Goal: Task Accomplishment & Management: Manage account settings

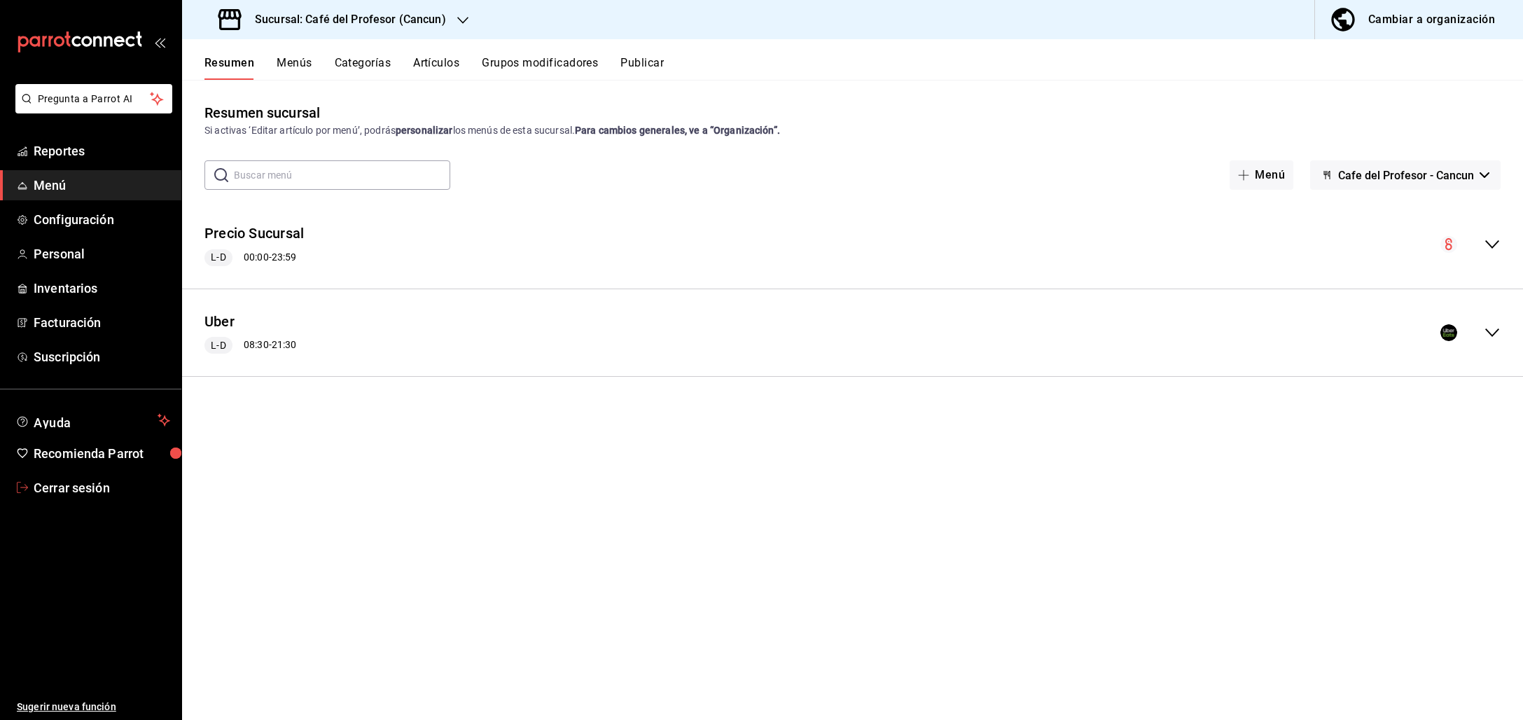
drag, startPoint x: 69, startPoint y: 491, endPoint x: 102, endPoint y: 471, distance: 38.3
click at [69, 491] on span "Cerrar sesión" at bounding box center [102, 487] width 137 height 19
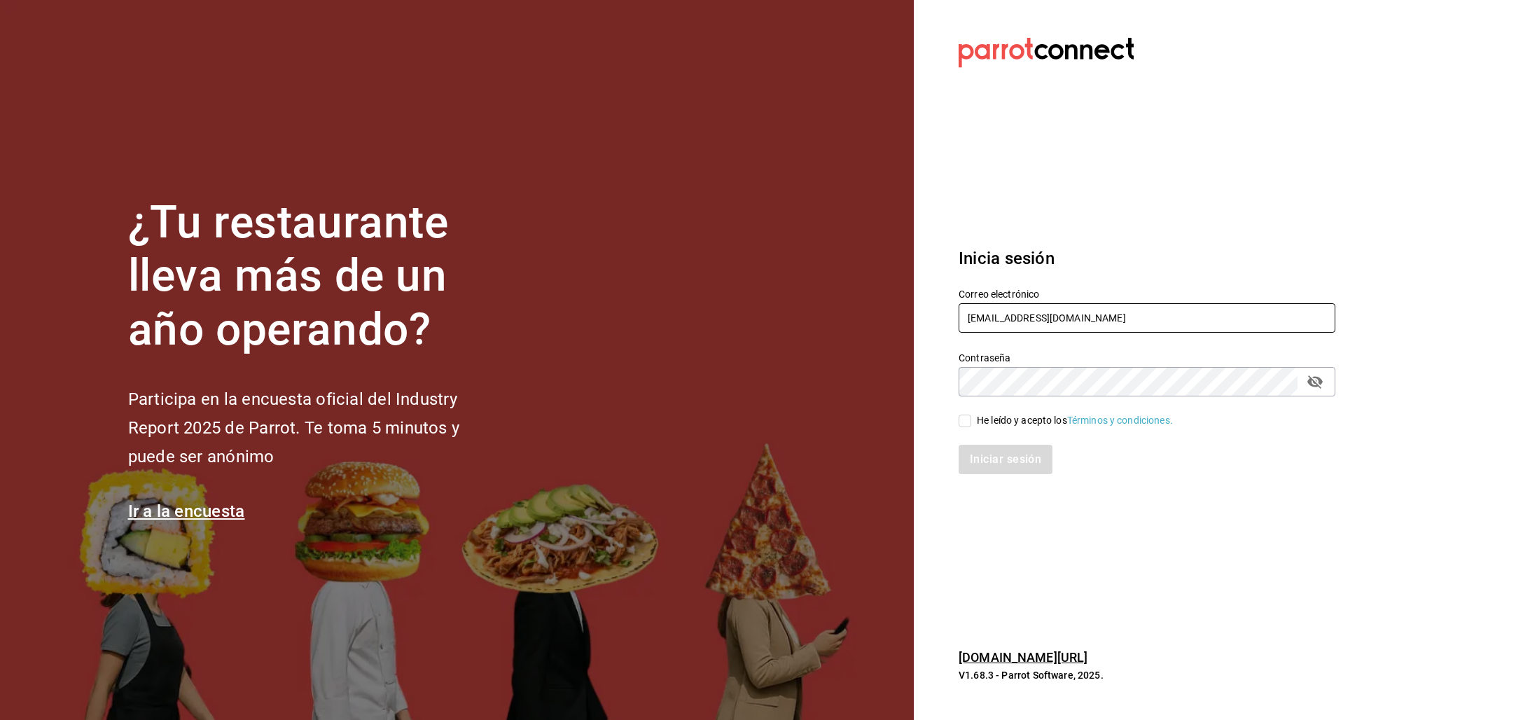
click at [1019, 326] on input "multiuser@cafedelprofesor.com" at bounding box center [1147, 317] width 377 height 29
type input "[EMAIL_ADDRESS][DOMAIN_NAME]"
click at [978, 420] on div "He leído y acepto los Términos y condiciones." at bounding box center [1075, 420] width 196 height 15
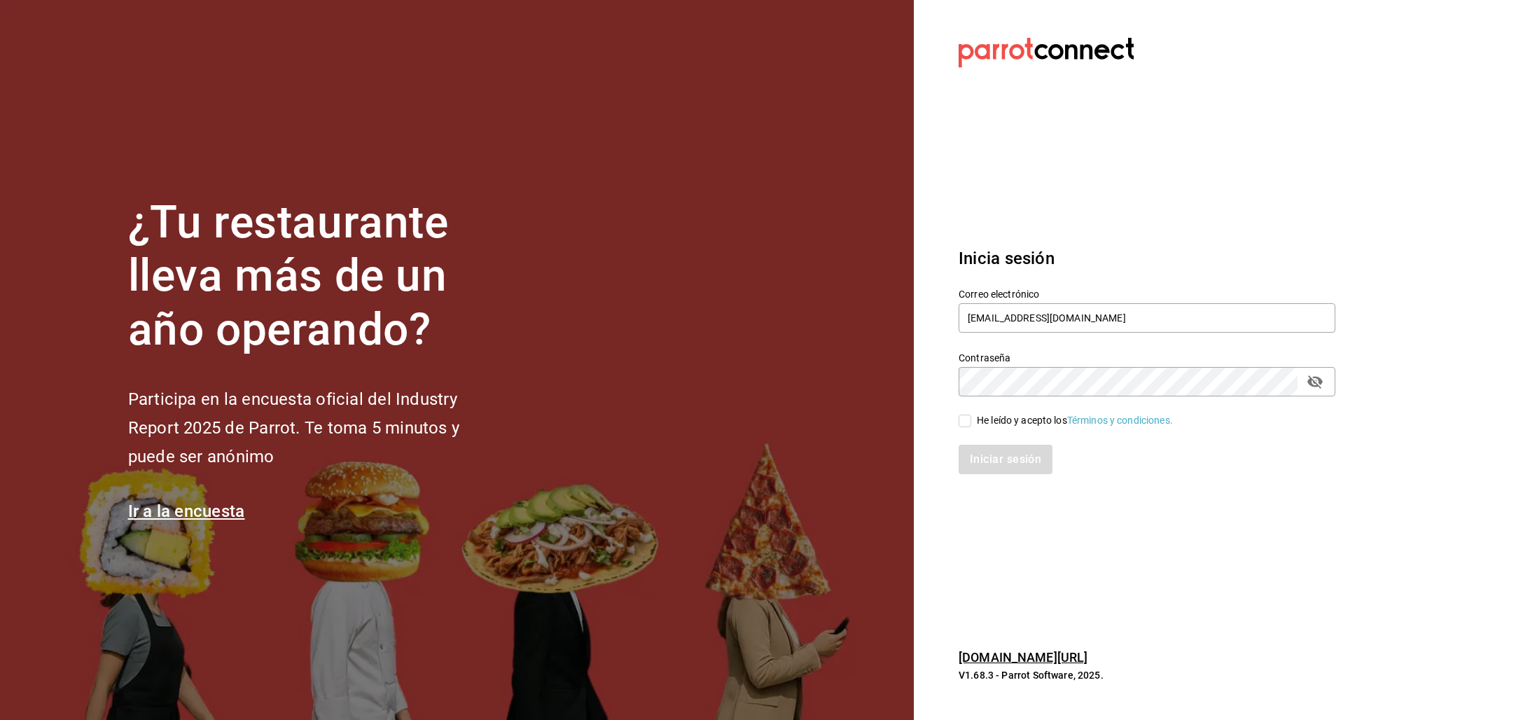
click at [971, 420] on input "He leído y acepto los Términos y condiciones." at bounding box center [965, 421] width 13 height 13
checkbox input "true"
click at [980, 460] on button "Iniciar sesión" at bounding box center [1006, 459] width 95 height 29
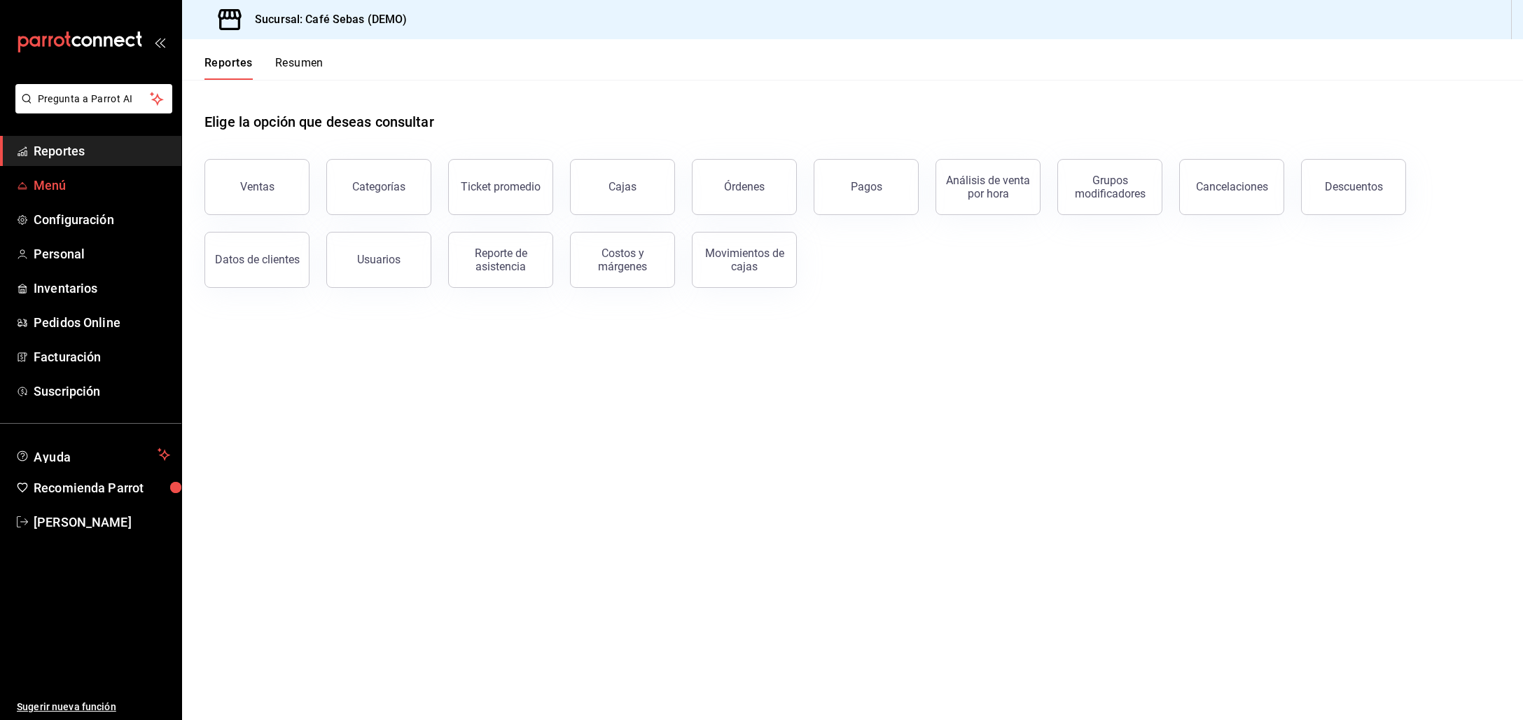
click at [53, 177] on span "Menú" at bounding box center [102, 185] width 137 height 19
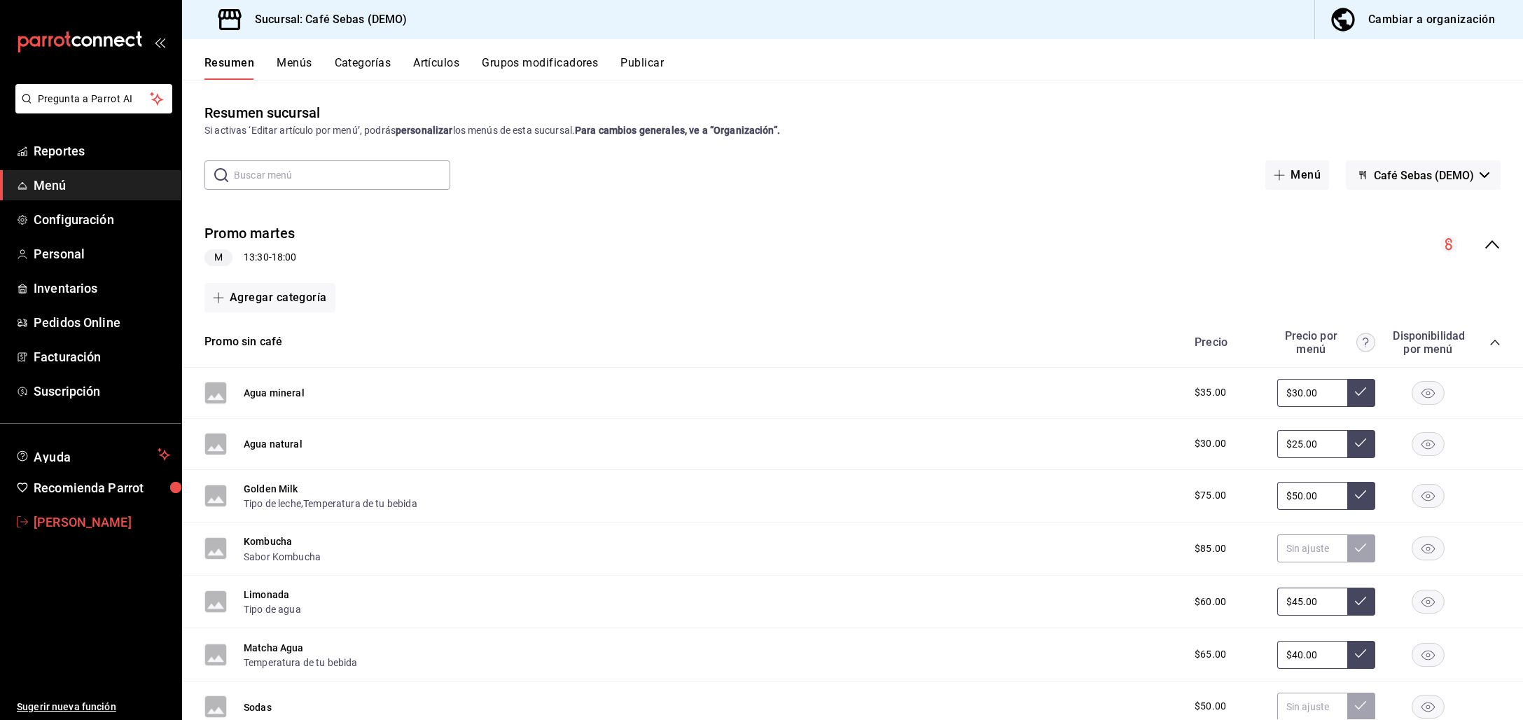
click at [116, 528] on span "[PERSON_NAME]" at bounding box center [102, 522] width 137 height 19
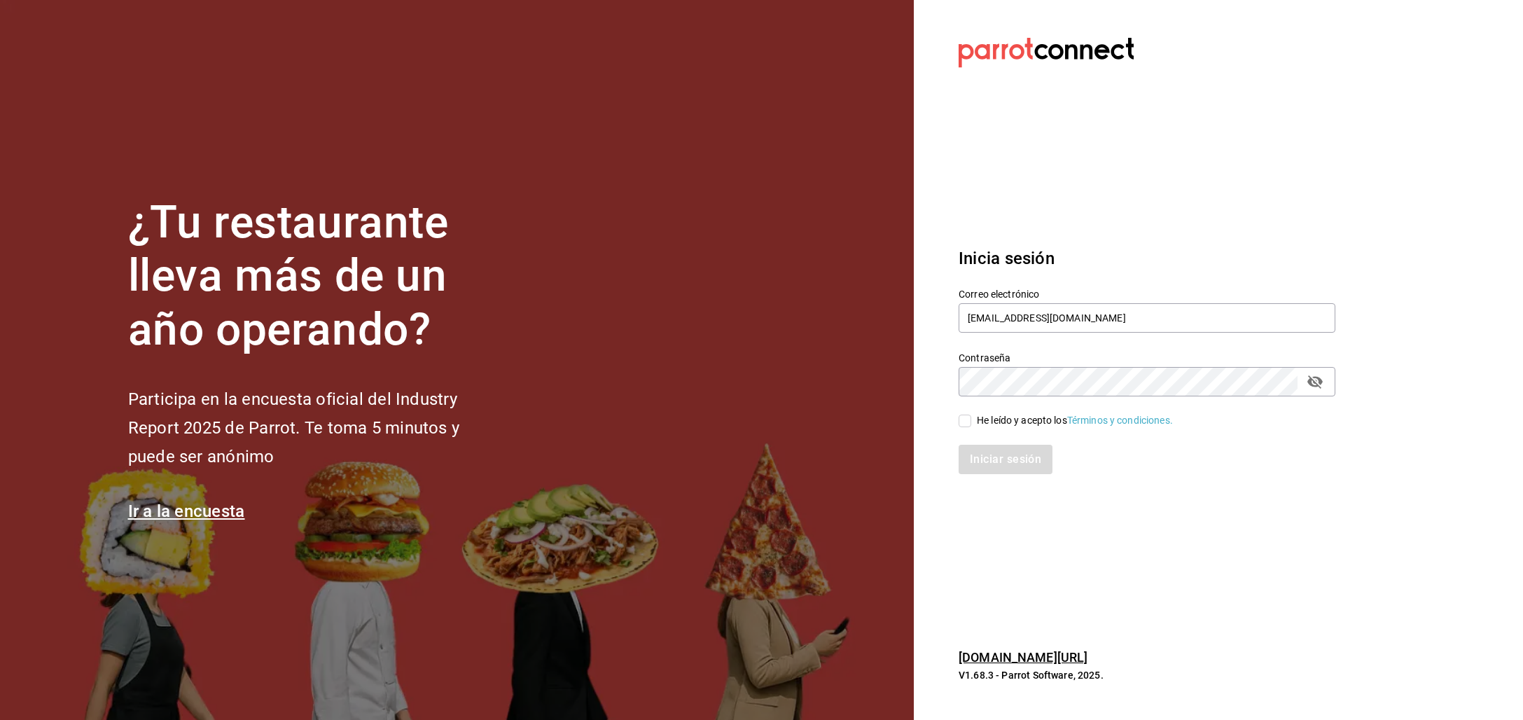
click at [975, 417] on span "He leído y acepto los Términos y condiciones." at bounding box center [1072, 420] width 202 height 15
click at [971, 417] on input "He leído y acepto los Términos y condiciones." at bounding box center [965, 421] width 13 height 13
checkbox input "true"
click at [992, 463] on button "Iniciar sesión" at bounding box center [1006, 459] width 95 height 29
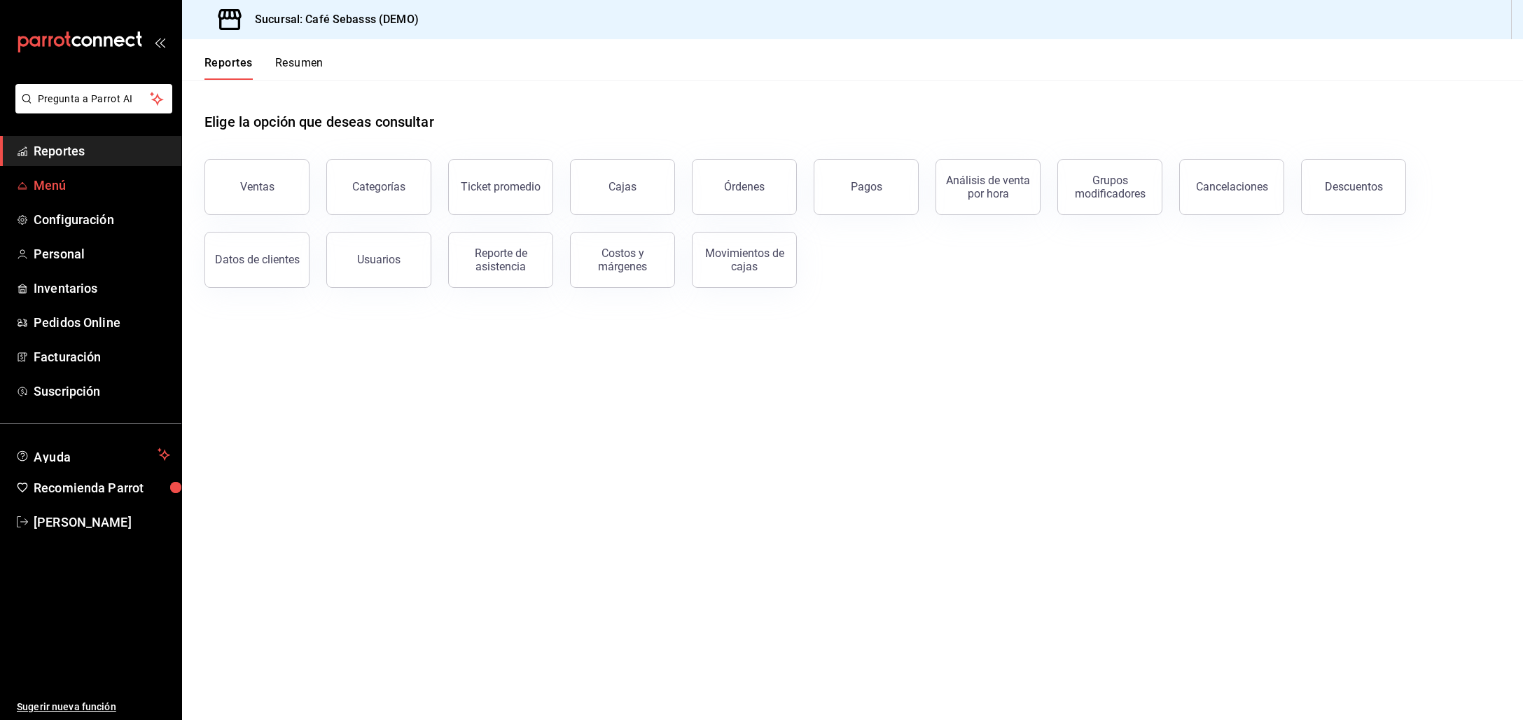
click at [50, 185] on span "Menú" at bounding box center [102, 185] width 137 height 19
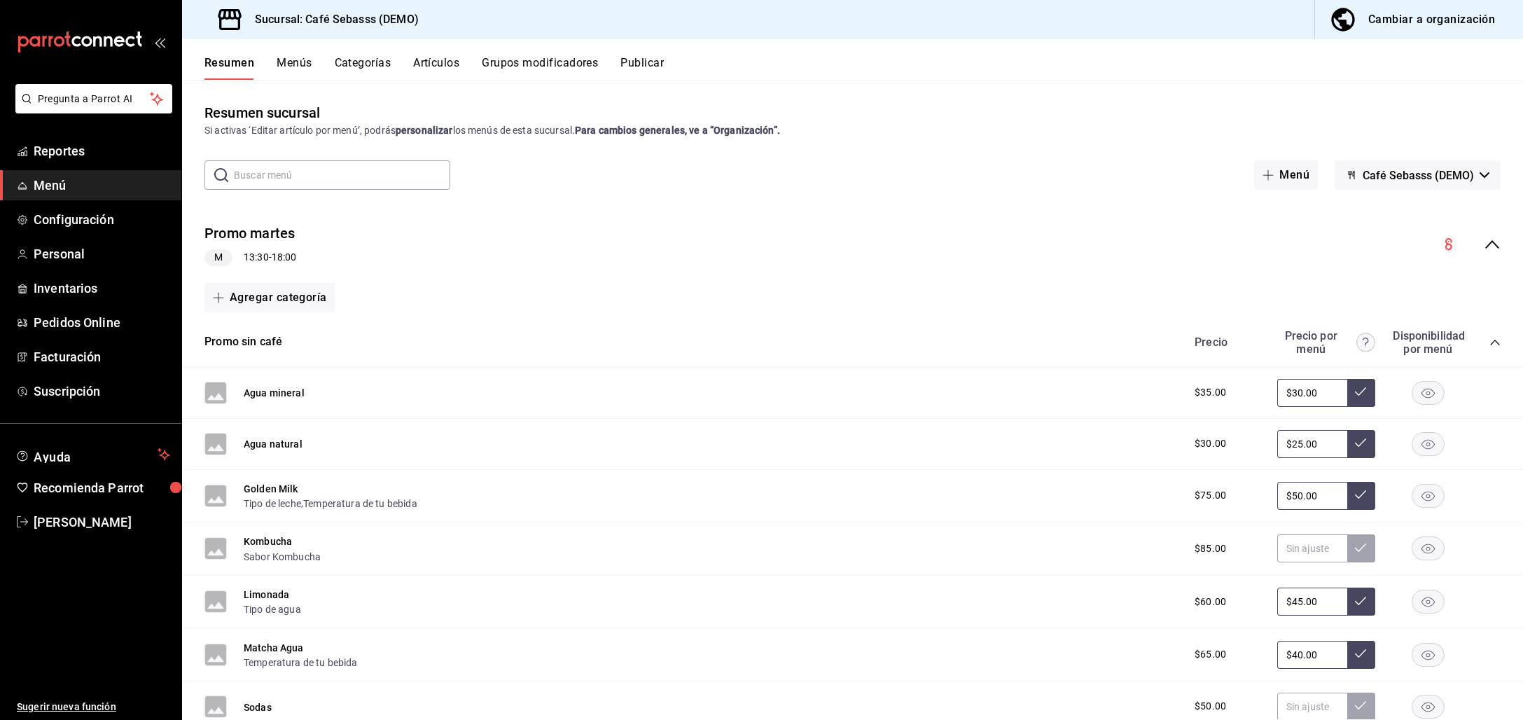
click at [1448, 171] on span "Café Sebasss (DEMO)" at bounding box center [1418, 175] width 111 height 13
click at [1448, 171] on div at bounding box center [761, 360] width 1523 height 720
drag, startPoint x: 55, startPoint y: 523, endPoint x: 100, endPoint y: 519, distance: 45.7
click at [55, 523] on span "[PERSON_NAME]" at bounding box center [102, 522] width 137 height 19
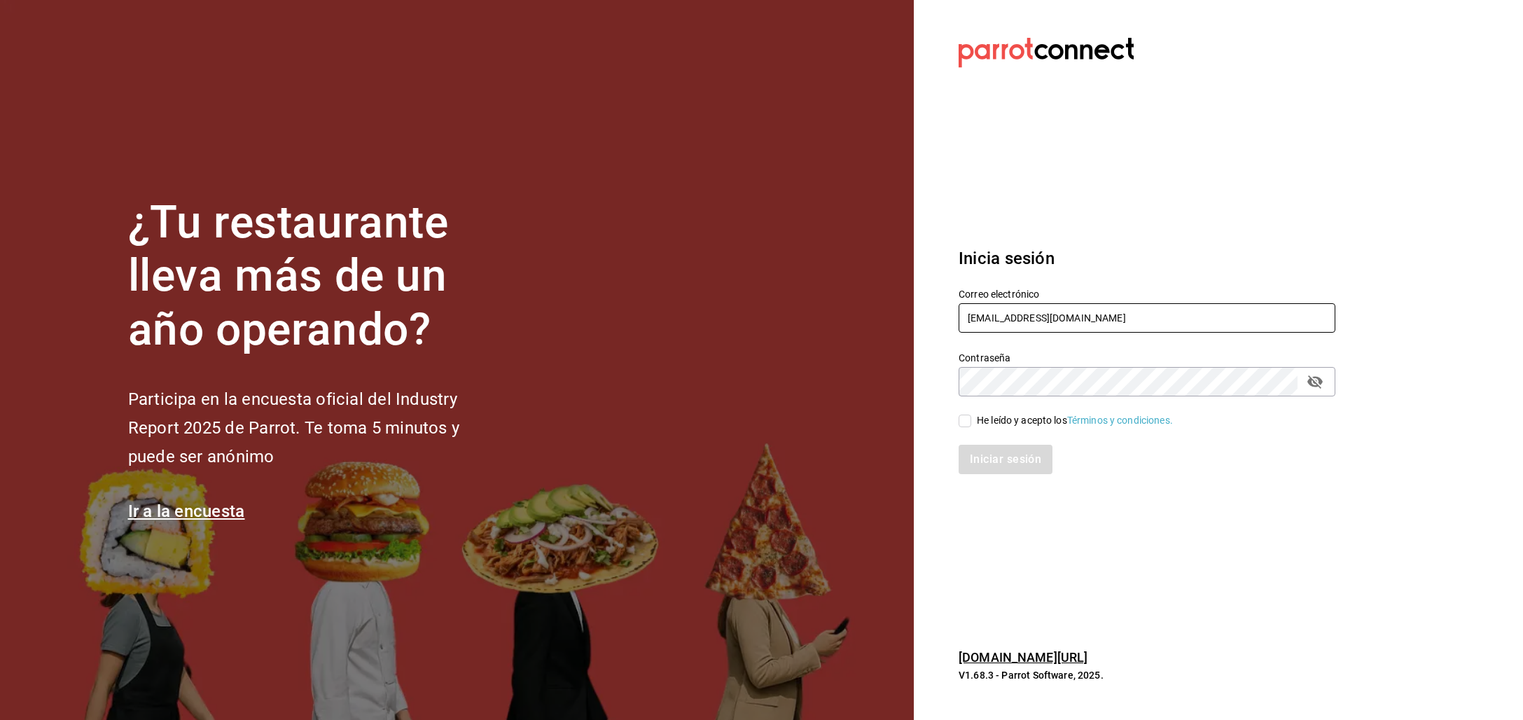
click at [1028, 318] on input "sebas@demo.com" at bounding box center [1147, 317] width 377 height 29
type input "[EMAIL_ADDRESS][DOMAIN_NAME]"
click at [1024, 416] on div "He leído y acepto los Términos y condiciones." at bounding box center [1075, 420] width 196 height 15
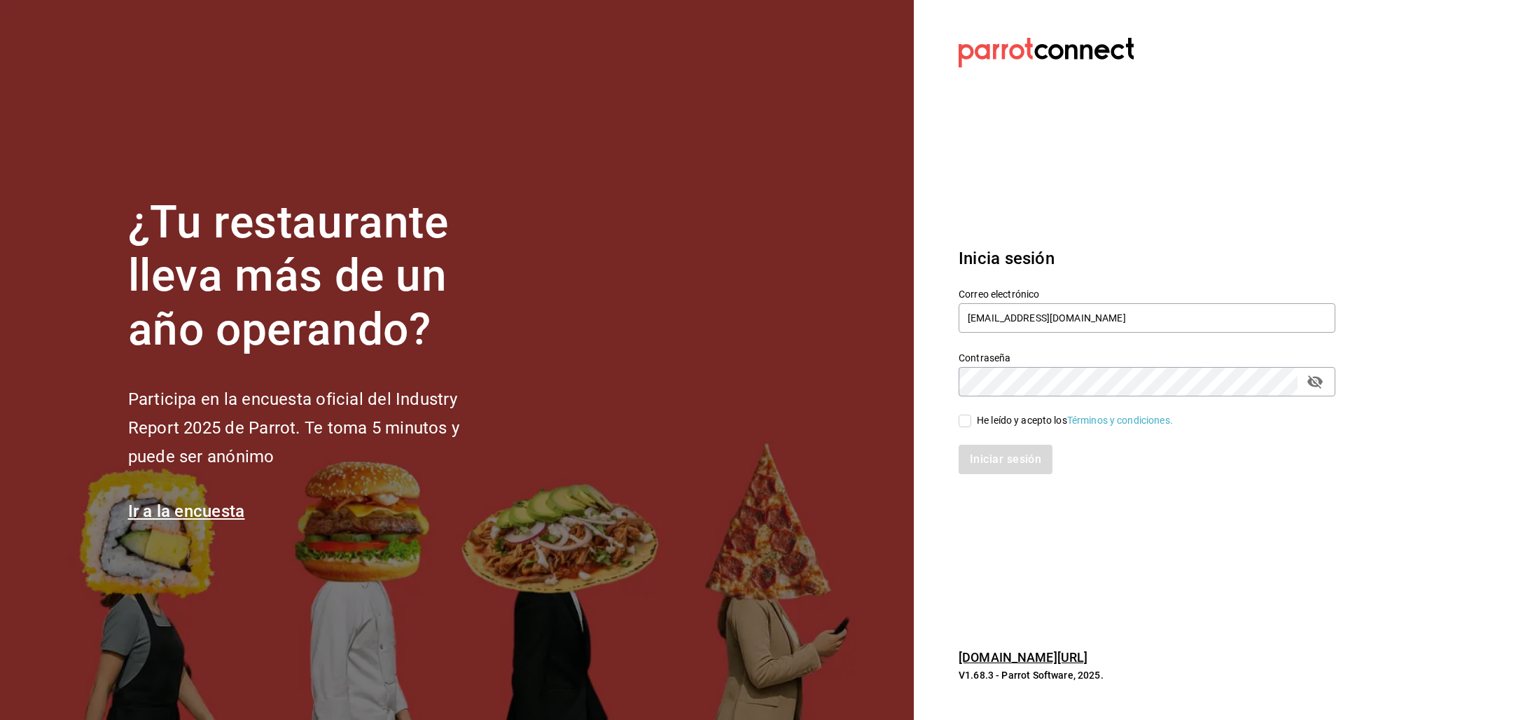
click at [971, 416] on input "He leído y acepto los Términos y condiciones." at bounding box center [965, 421] width 13 height 13
checkbox input "true"
click at [1009, 461] on button "Iniciar sesión" at bounding box center [1006, 459] width 95 height 29
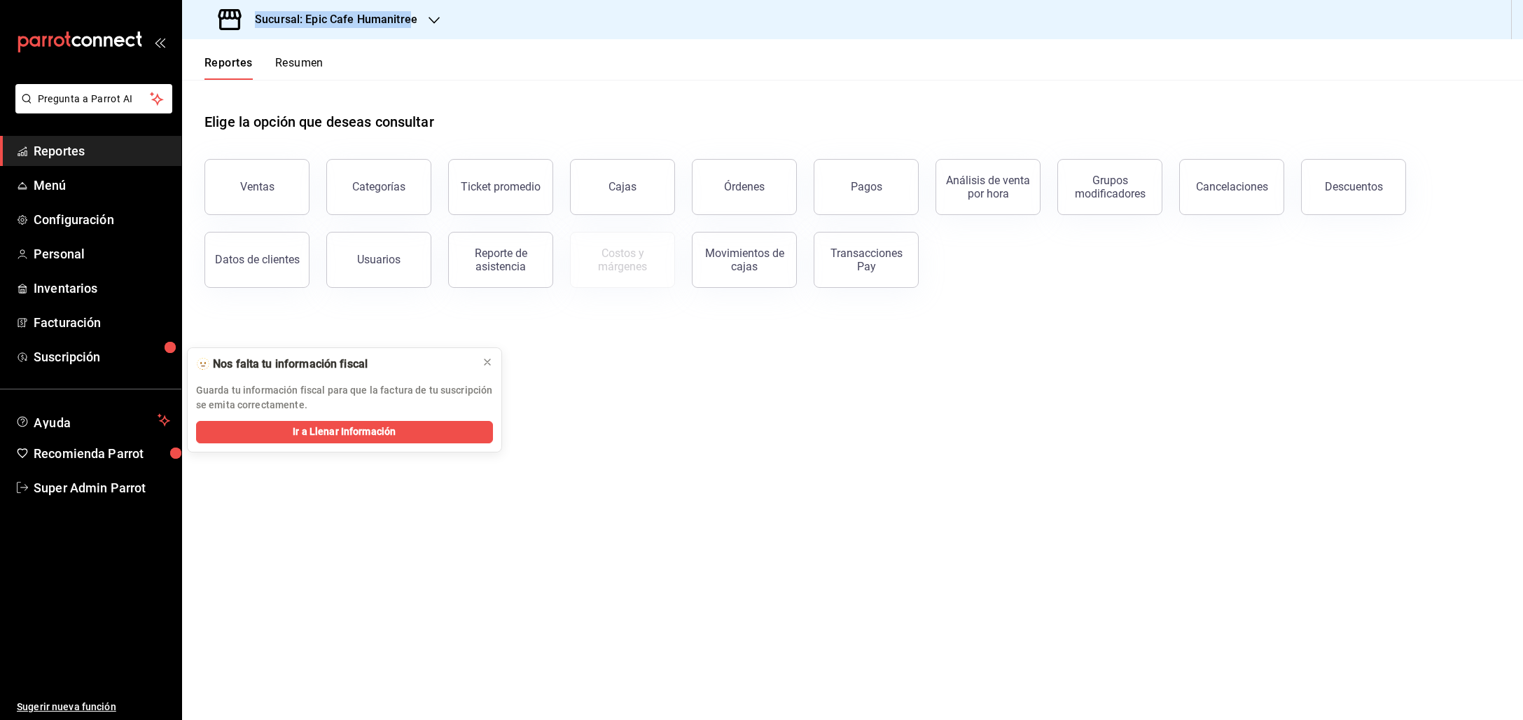
click at [409, 11] on h3 "Sucursal: Epic Cafe Humanitree" at bounding box center [331, 19] width 174 height 17
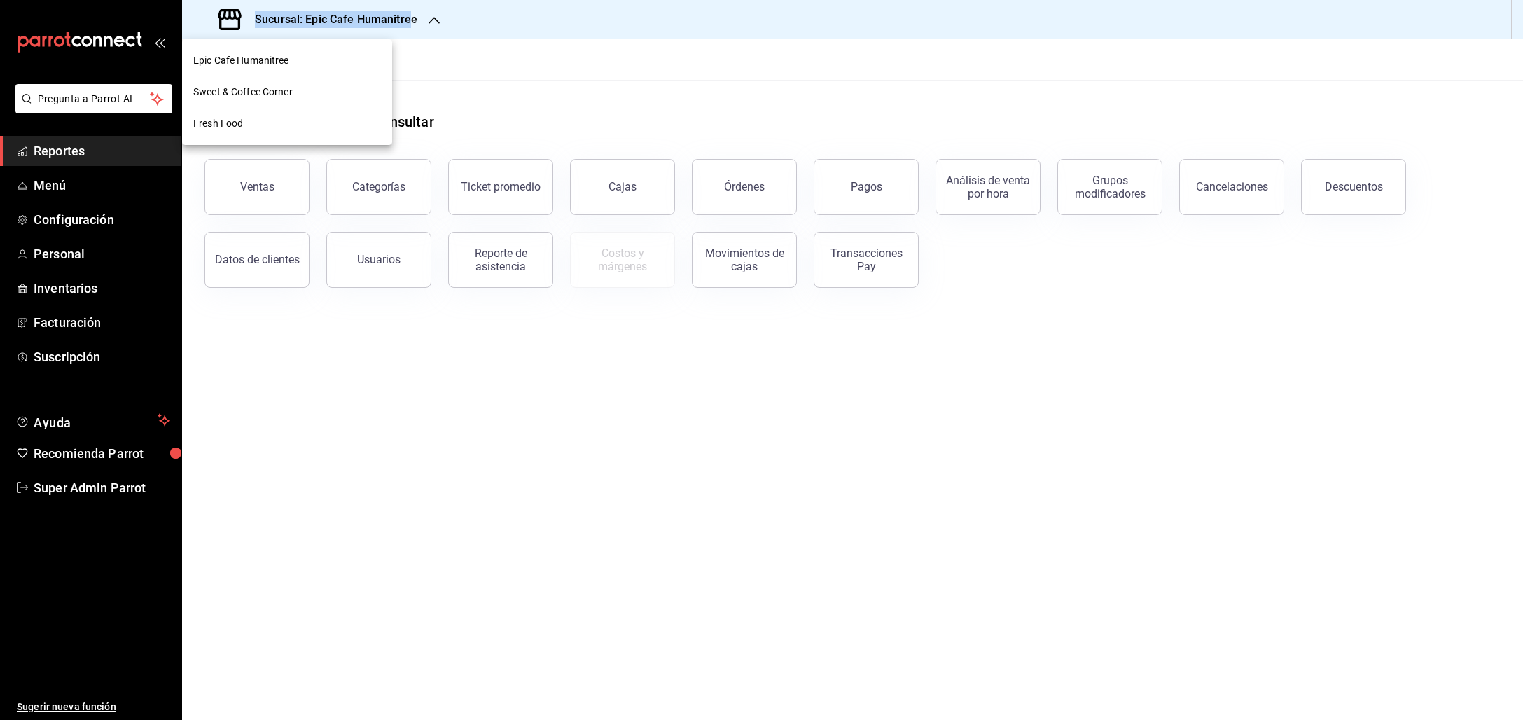
click at [531, 81] on div at bounding box center [761, 360] width 1523 height 720
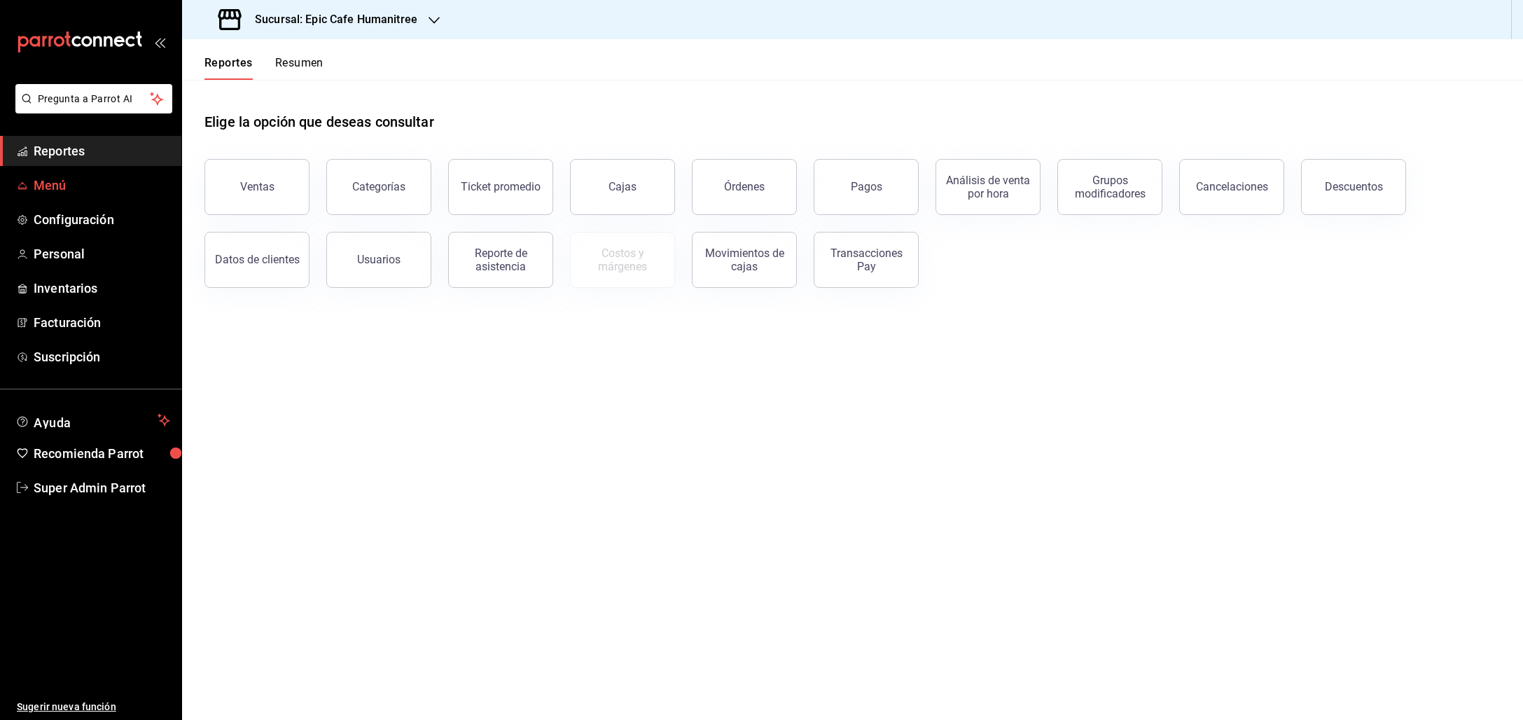
click at [55, 189] on span "Menú" at bounding box center [102, 185] width 137 height 19
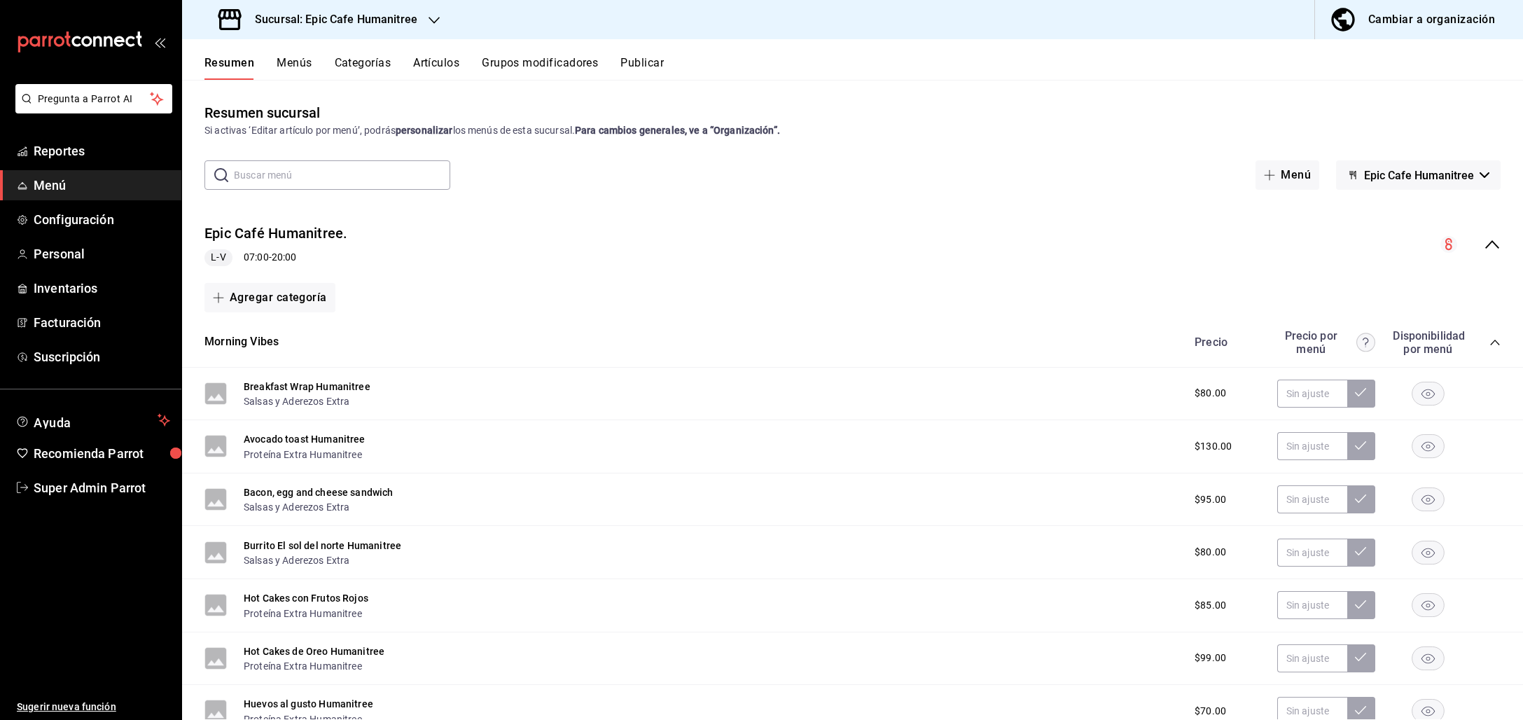
click at [1398, 179] on span "Epic Cafe Humanitree" at bounding box center [1419, 175] width 110 height 13
click at [1398, 179] on div at bounding box center [761, 360] width 1523 height 720
click at [354, 27] on h3 "Sucursal: Epic Cafe Humanitree" at bounding box center [331, 19] width 174 height 17
click at [260, 96] on span "Sweet & Coffee Corner" at bounding box center [242, 92] width 99 height 15
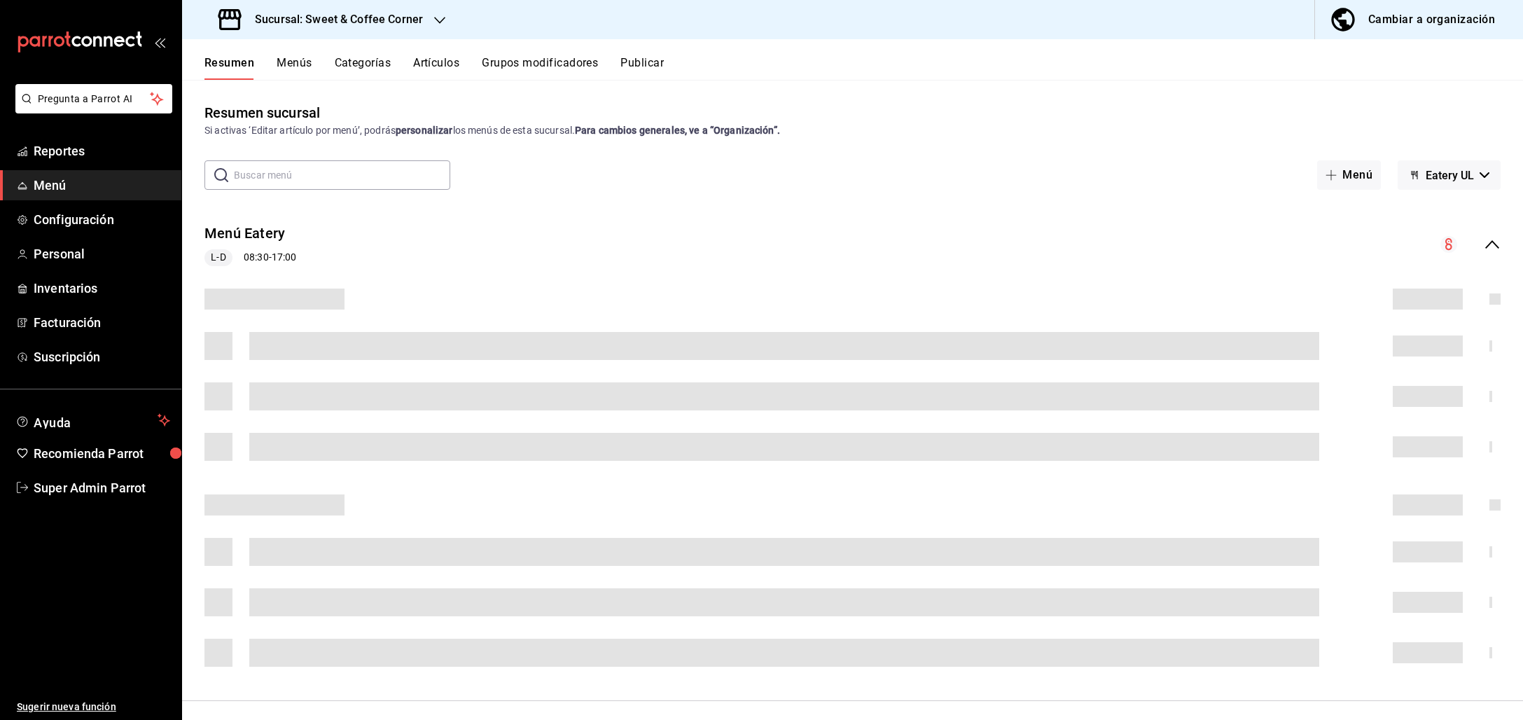
click at [1437, 181] on span "Eatery UL" at bounding box center [1450, 175] width 48 height 13
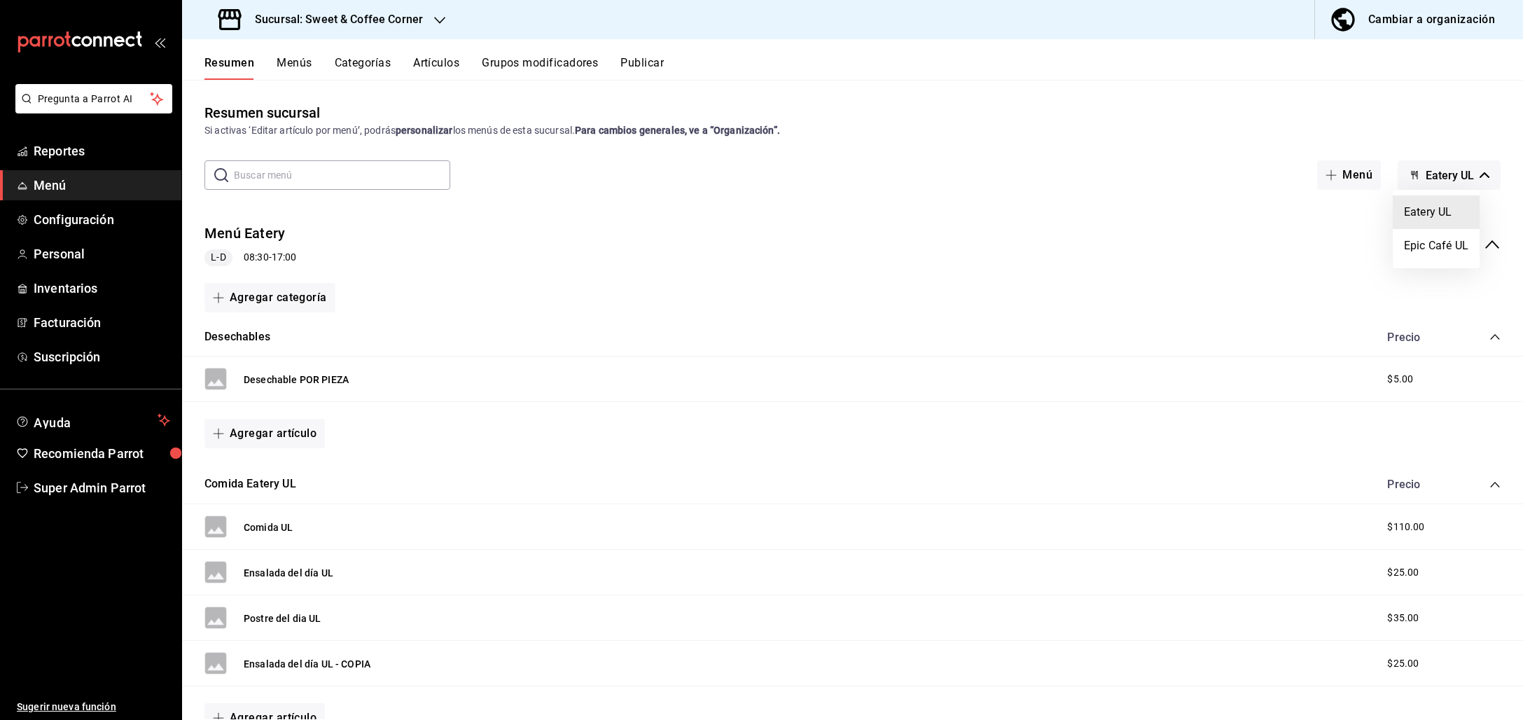
click at [444, 23] on div at bounding box center [761, 360] width 1523 height 720
click at [441, 22] on icon "button" at bounding box center [439, 20] width 11 height 11
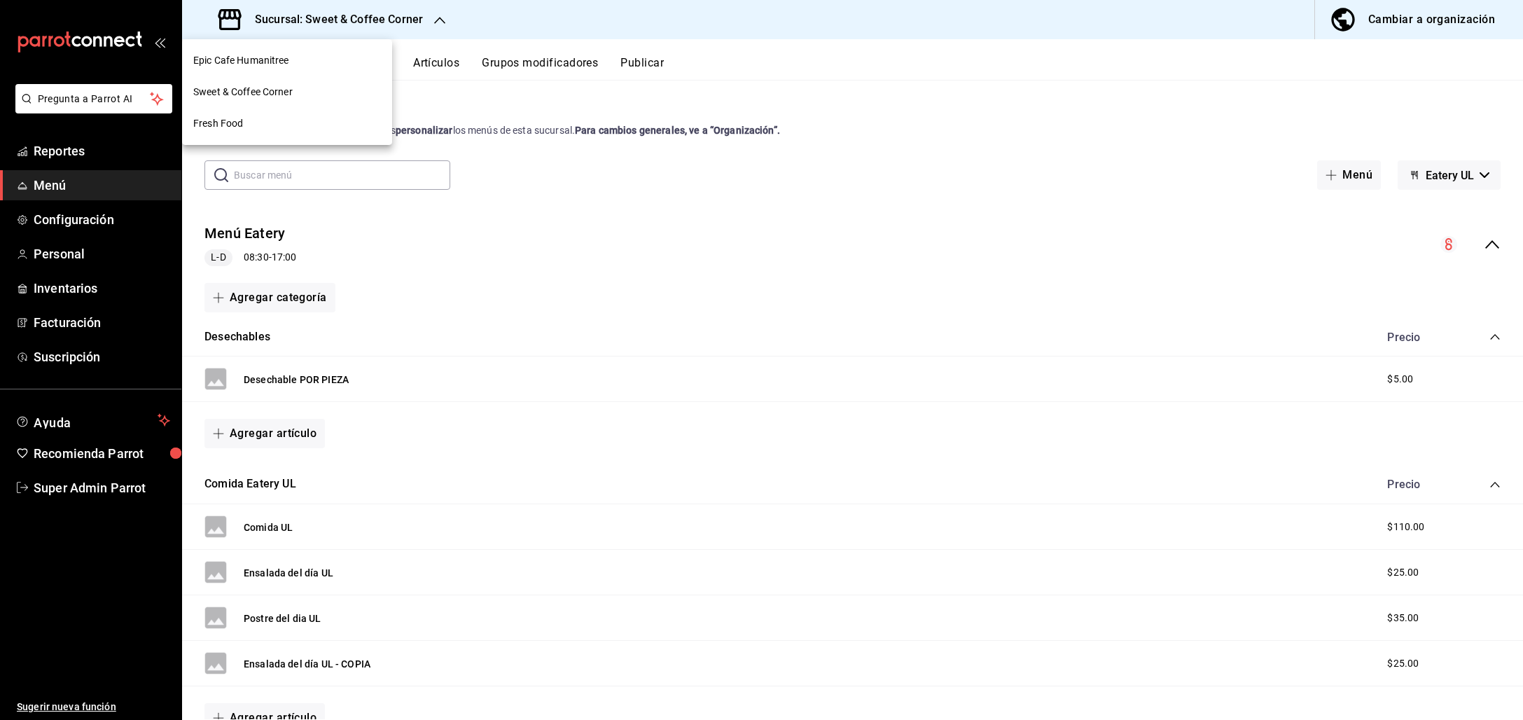
click at [434, 21] on div at bounding box center [761, 360] width 1523 height 720
click at [434, 21] on icon "button" at bounding box center [439, 20] width 11 height 11
click at [1059, 102] on div at bounding box center [761, 360] width 1523 height 720
click at [1426, 171] on span "Eatery UL" at bounding box center [1450, 175] width 48 height 13
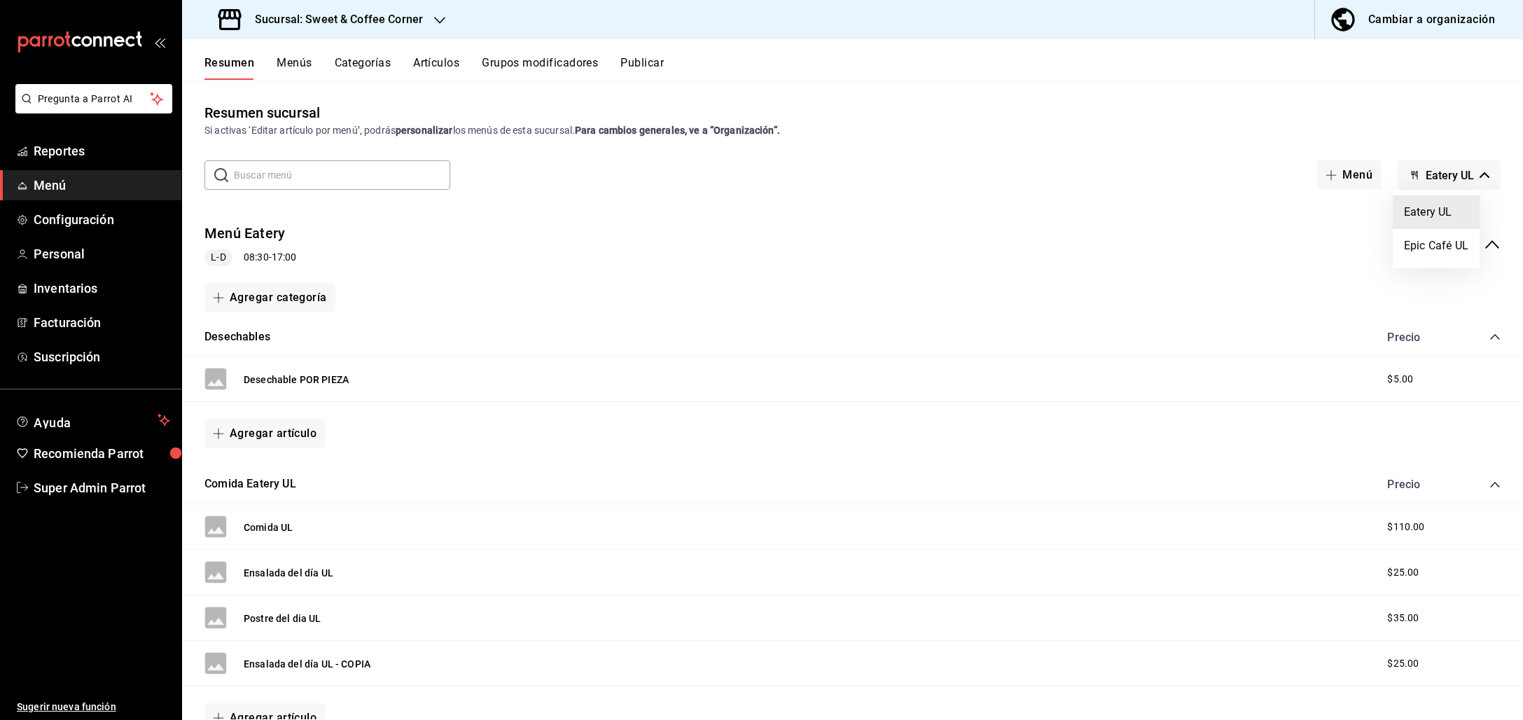
click at [398, 20] on div at bounding box center [761, 360] width 1523 height 720
click at [400, 20] on body "Pregunta a Parrot AI Reportes Menú Configuración Personal Inventarios Facturaci…" at bounding box center [761, 360] width 1523 height 720
click at [375, 32] on div "Sucursal: Sweet & Coffee Corner" at bounding box center [322, 19] width 258 height 39
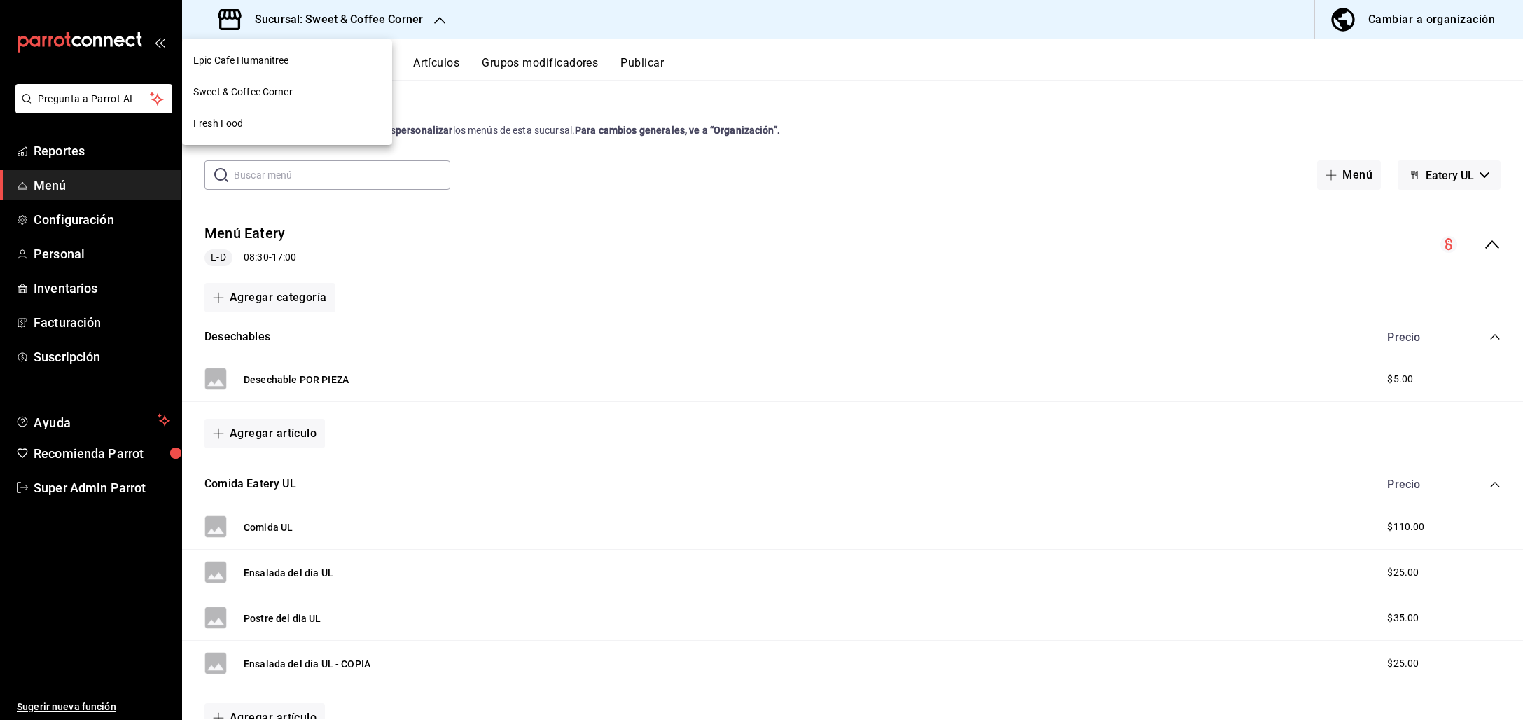
click at [244, 85] on span "Sweet & Coffee Corner" at bounding box center [242, 92] width 99 height 15
click at [1466, 180] on button "Eatery UL" at bounding box center [1449, 174] width 103 height 29
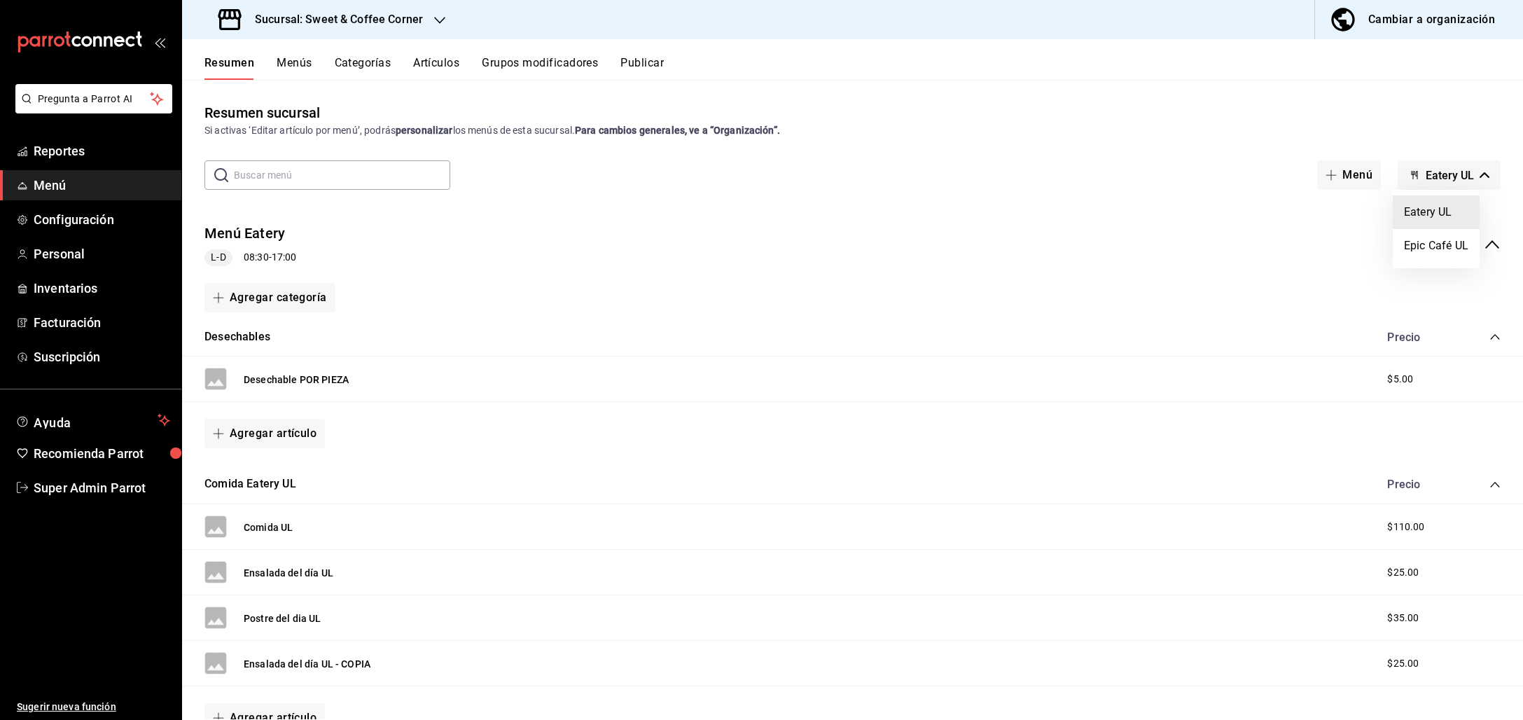
click at [1466, 180] on div at bounding box center [761, 360] width 1523 height 720
click at [434, 15] on icon "button" at bounding box center [439, 20] width 11 height 11
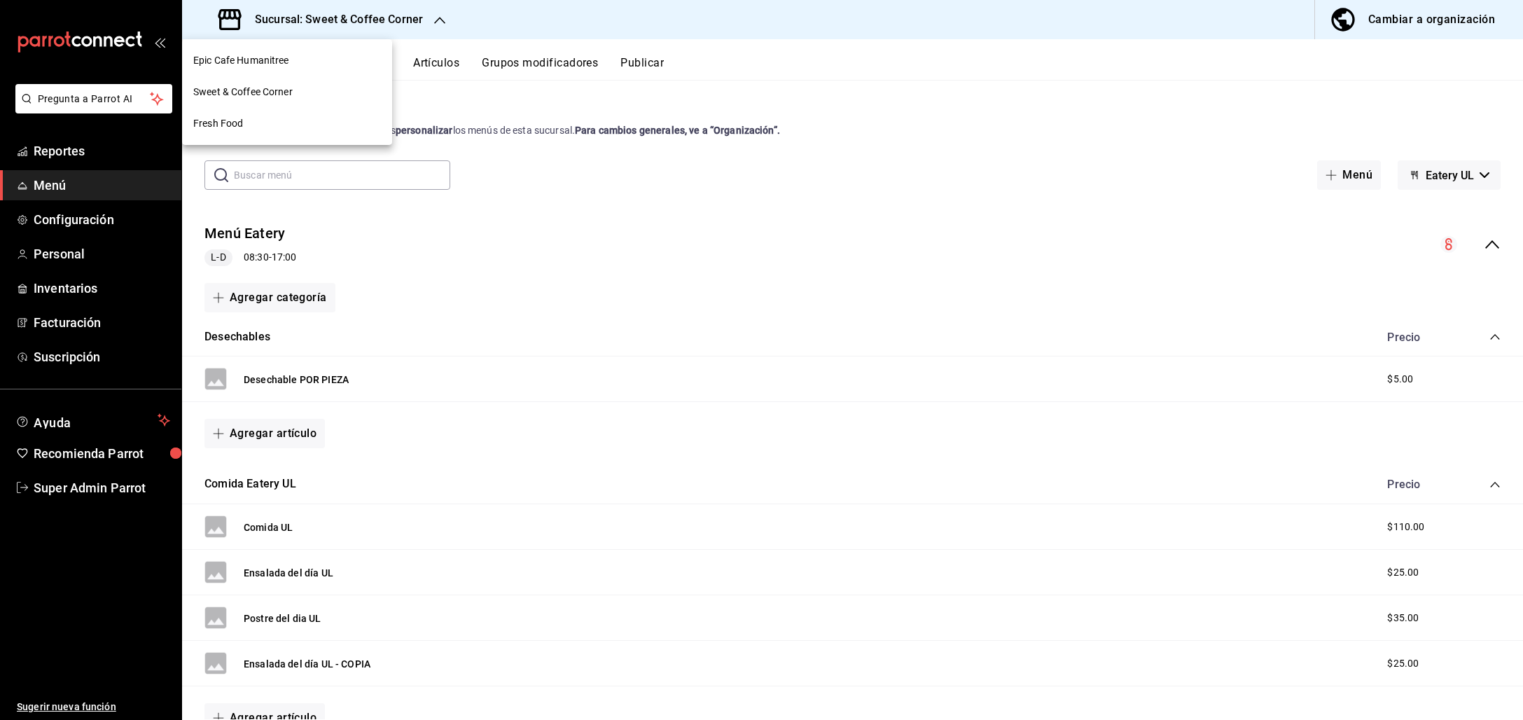
click at [216, 122] on span "Fresh Food" at bounding box center [218, 123] width 50 height 15
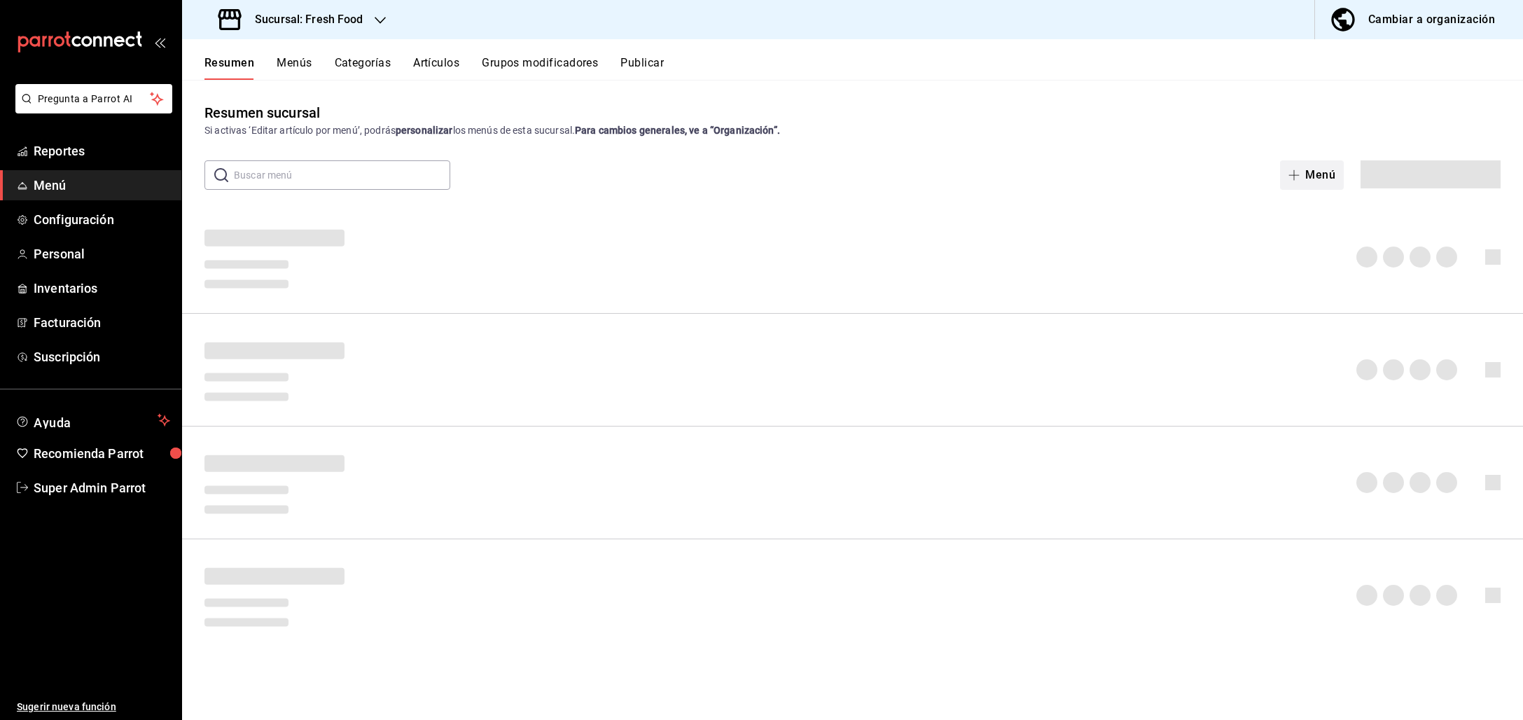
click at [1468, 180] on div "Menú" at bounding box center [1246, 174] width 508 height 29
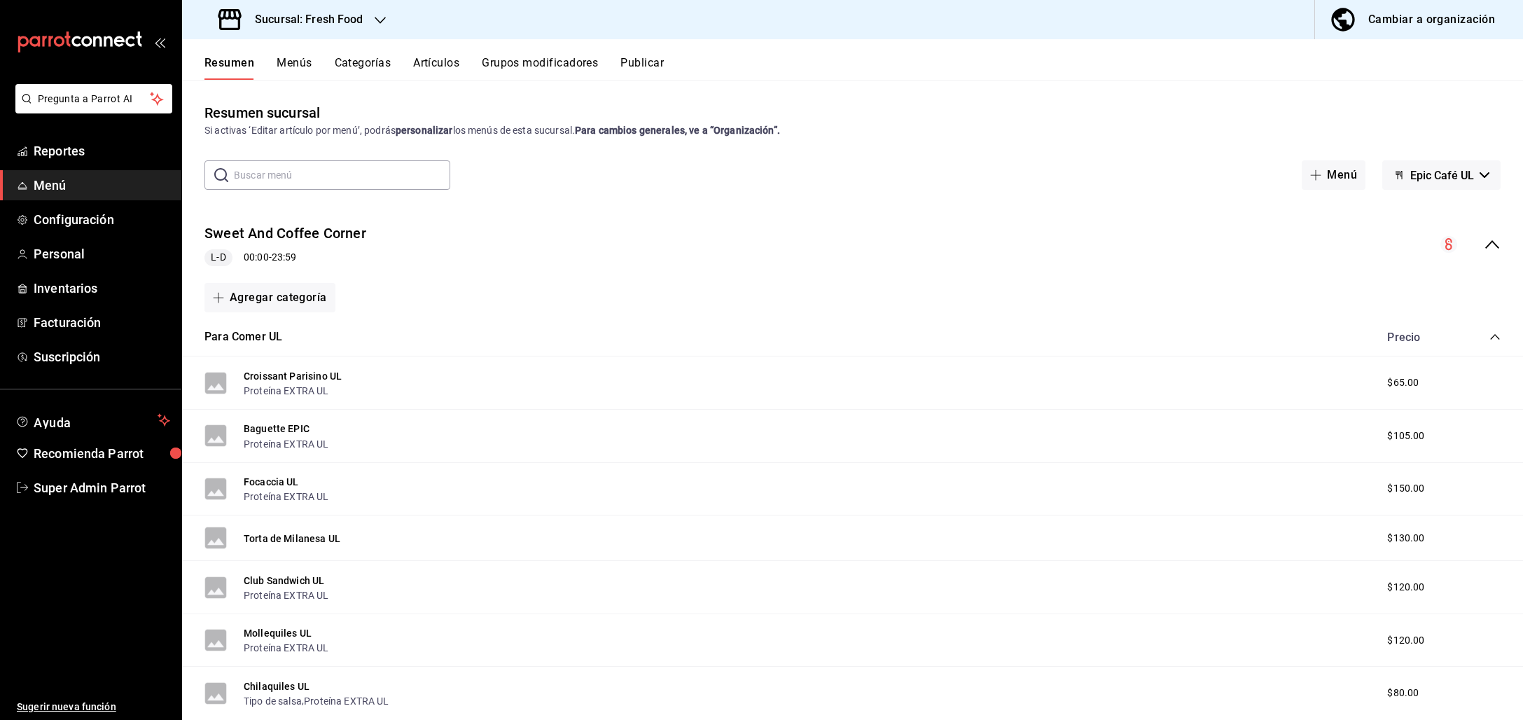
click at [1468, 180] on button "Epic Café UL" at bounding box center [1441, 174] width 118 height 29
click at [1468, 180] on div at bounding box center [761, 360] width 1523 height 720
click at [382, 27] on div "Sucursal: Fresh Food" at bounding box center [292, 19] width 198 height 39
click at [277, 64] on span "Epic Cafe Humanitree" at bounding box center [241, 60] width 96 height 15
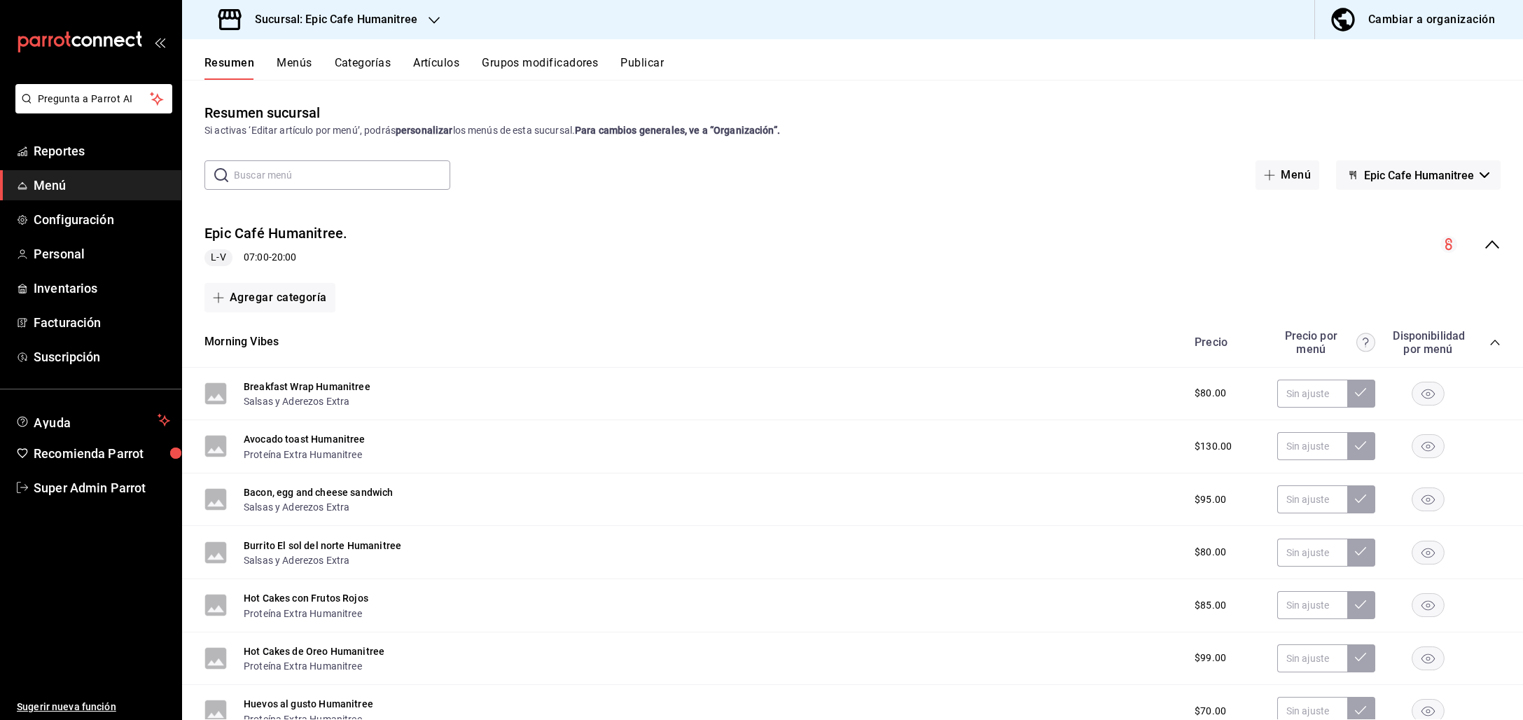
click at [1400, 174] on span "Epic Cafe Humanitree" at bounding box center [1419, 175] width 110 height 13
click at [1400, 174] on div at bounding box center [761, 360] width 1523 height 720
click at [407, 15] on h3 "Sucursal: Epic Cafe Humanitree" at bounding box center [331, 19] width 174 height 17
click at [303, 92] on div "Sweet & Coffee Corner" at bounding box center [287, 92] width 188 height 15
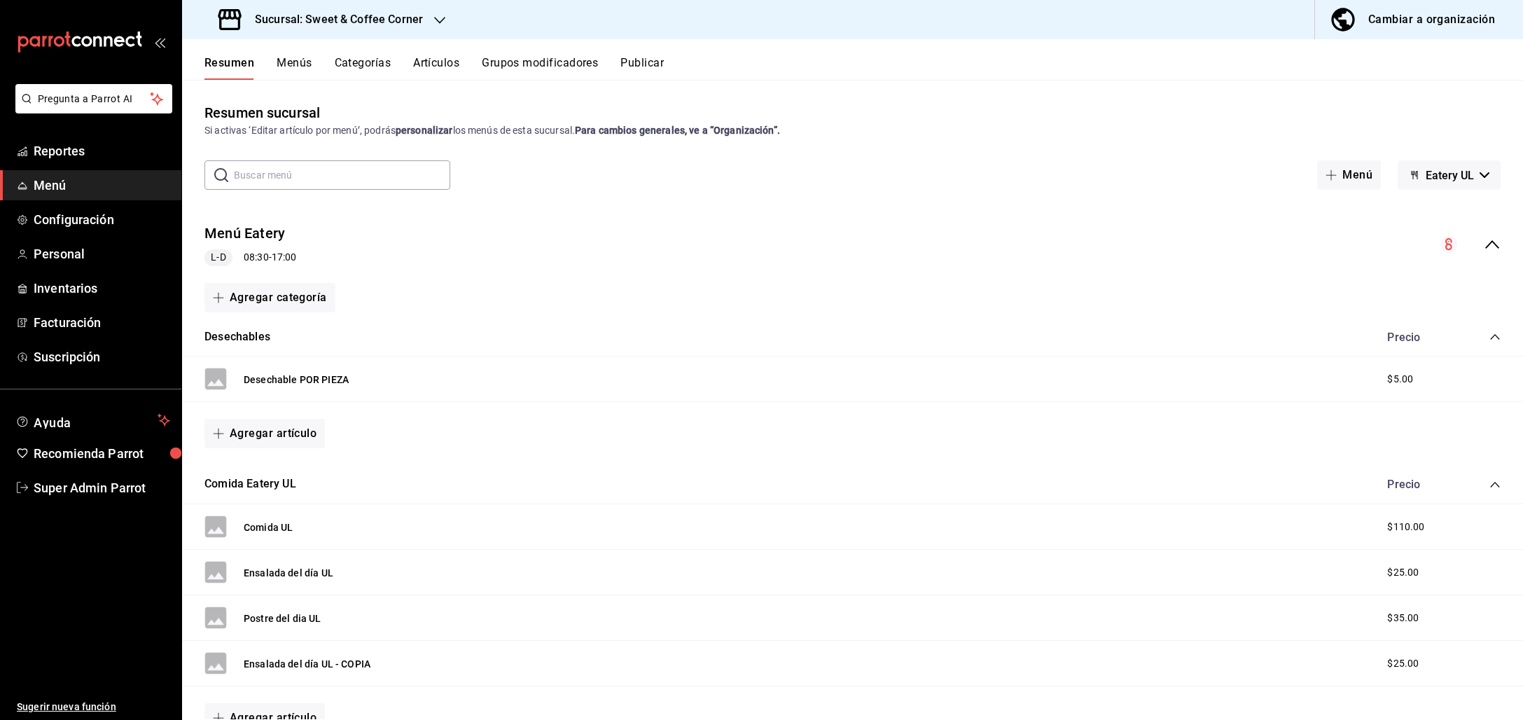
click at [1426, 172] on span "Eatery UL" at bounding box center [1450, 175] width 48 height 13
click at [405, 13] on div at bounding box center [761, 360] width 1523 height 720
click at [411, 17] on h3 "Sucursal: Sweet & Coffee Corner" at bounding box center [333, 19] width 179 height 17
click at [231, 113] on div "Fresh Food" at bounding box center [287, 124] width 210 height 32
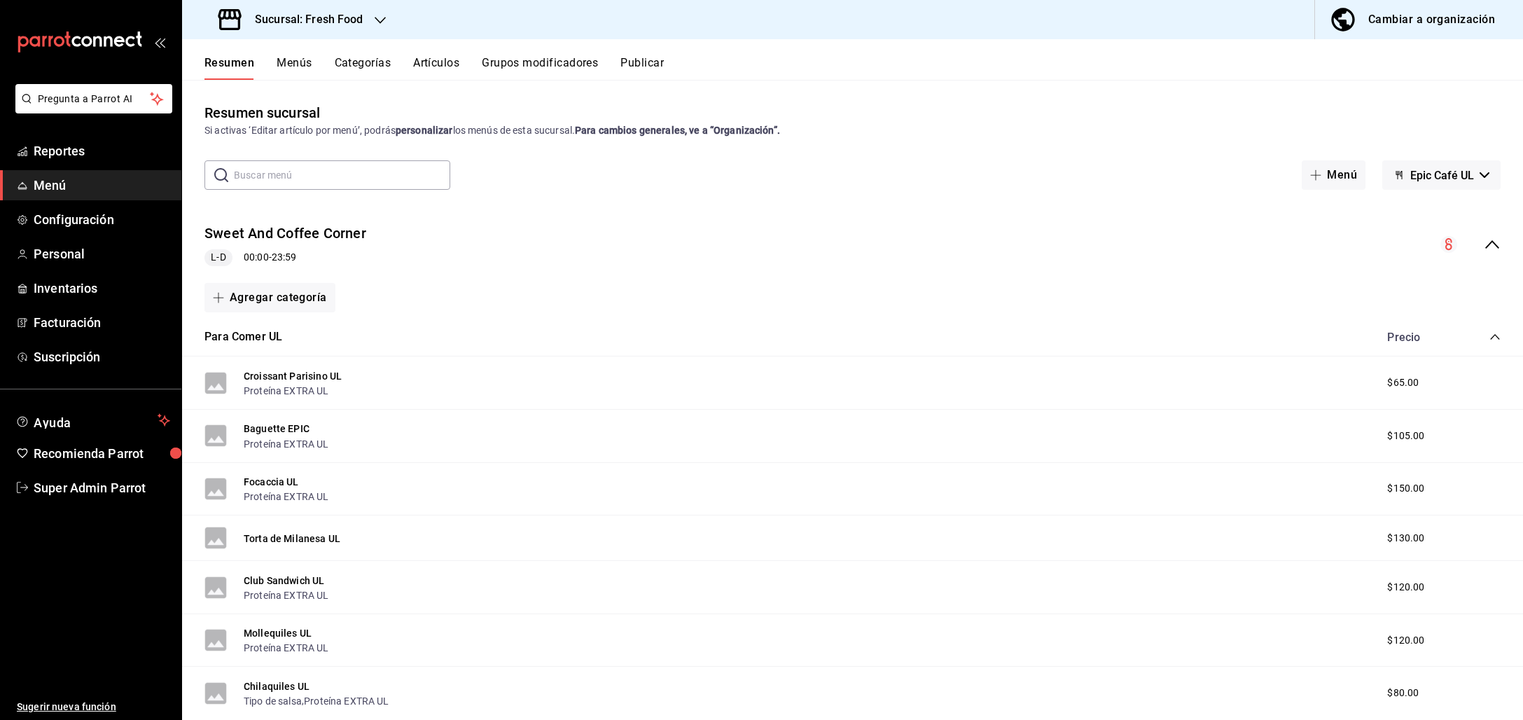
click at [349, 27] on h3 "Sucursal: Fresh Food" at bounding box center [304, 19] width 120 height 17
click at [55, 493] on div at bounding box center [761, 360] width 1523 height 720
click at [84, 474] on link "Super Admin Parrot" at bounding box center [90, 488] width 181 height 30
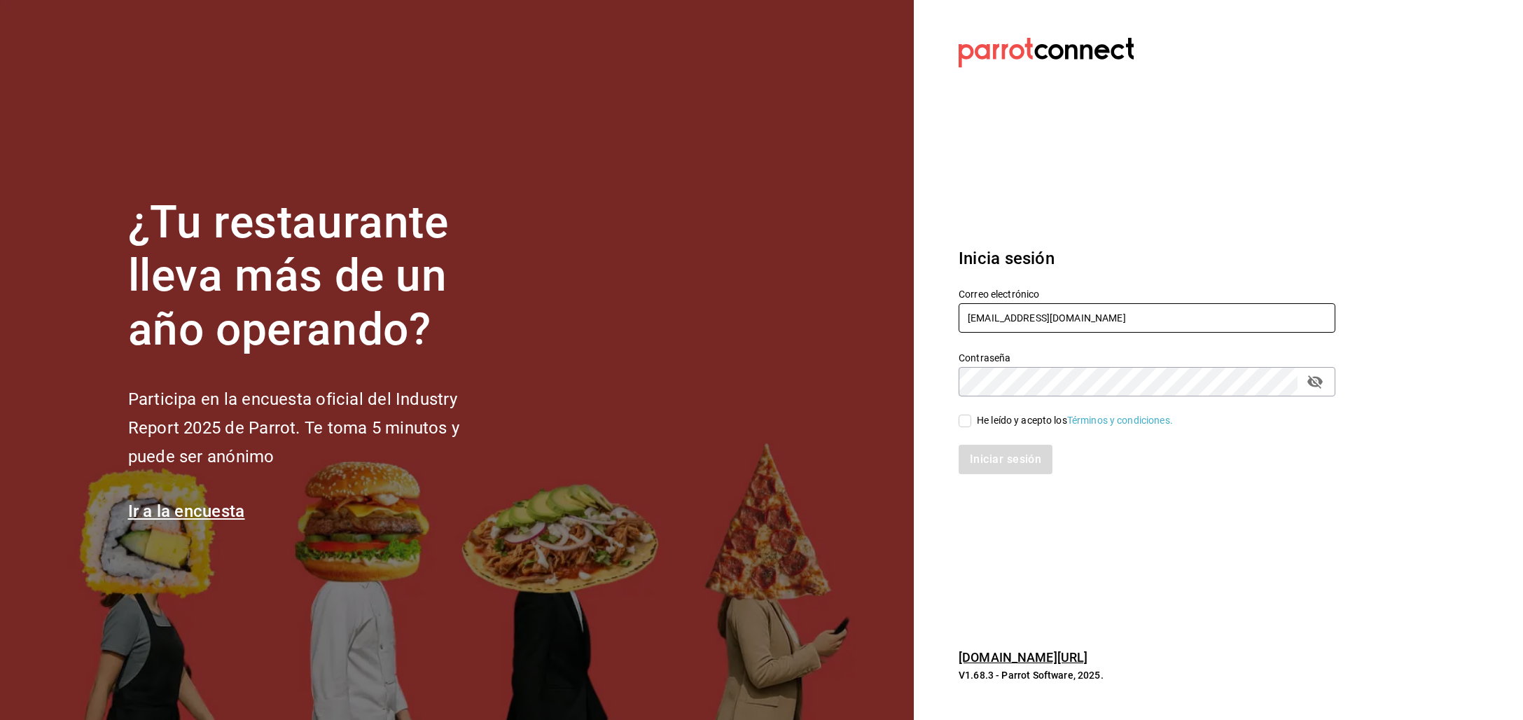
click at [1003, 322] on input "multiuser@humanitree.com" at bounding box center [1147, 317] width 377 height 29
type input "c"
type input "sebas@demo.com"
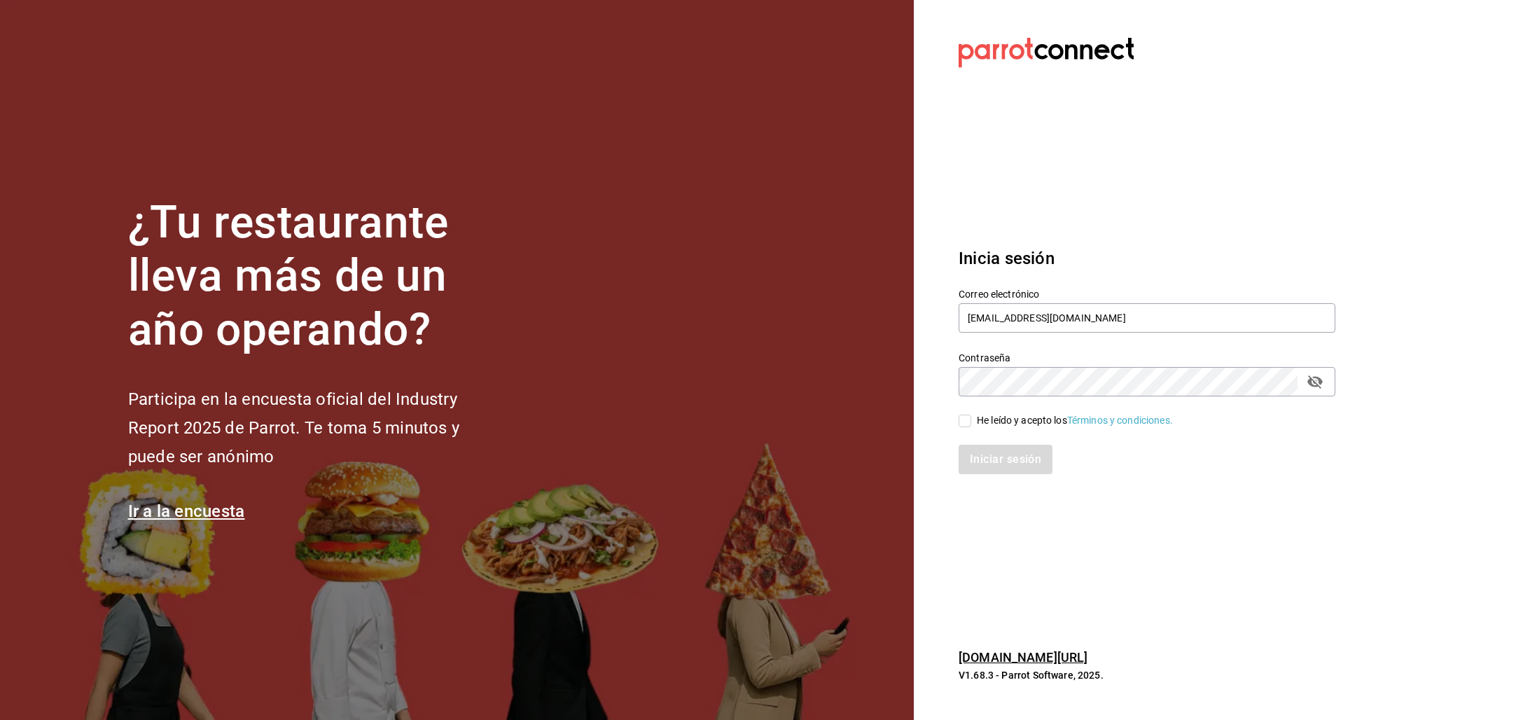
click at [1045, 418] on div "He leído y acepto los Términos y condiciones." at bounding box center [1075, 420] width 196 height 15
click at [971, 418] on input "He leído y acepto los Términos y condiciones." at bounding box center [965, 421] width 13 height 13
checkbox input "true"
click at [1021, 455] on button "Iniciar sesión" at bounding box center [1006, 459] width 95 height 29
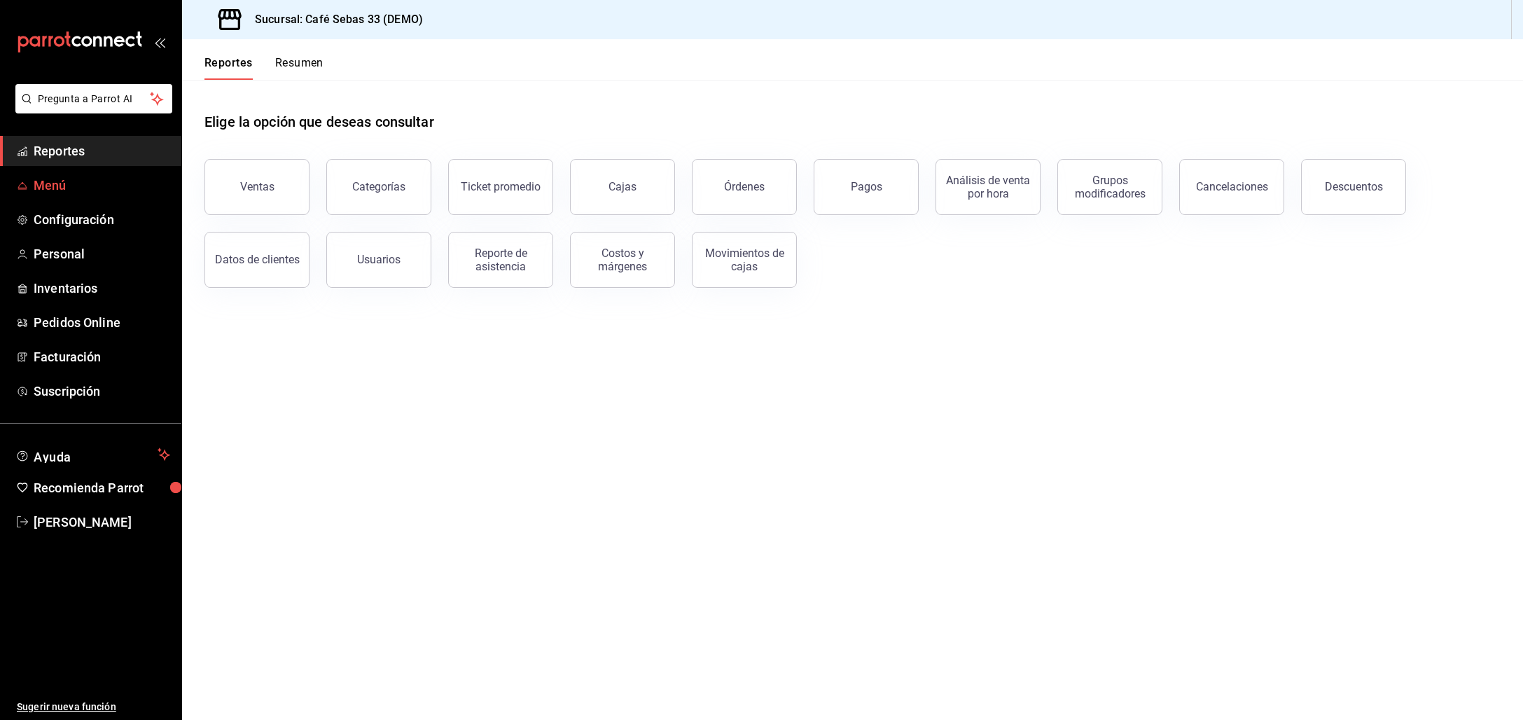
click at [61, 187] on span "Menú" at bounding box center [102, 185] width 137 height 19
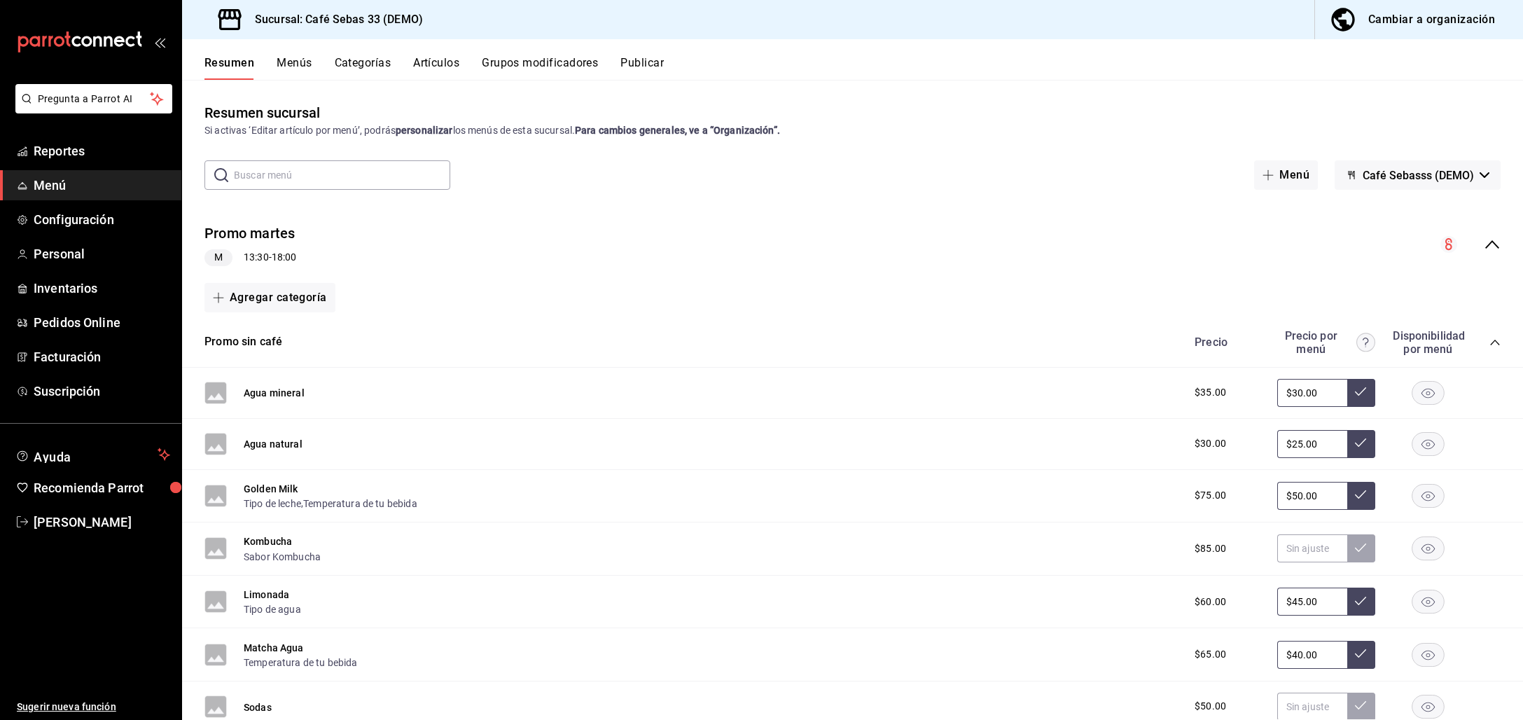
click at [287, 59] on button "Menús" at bounding box center [294, 68] width 35 height 24
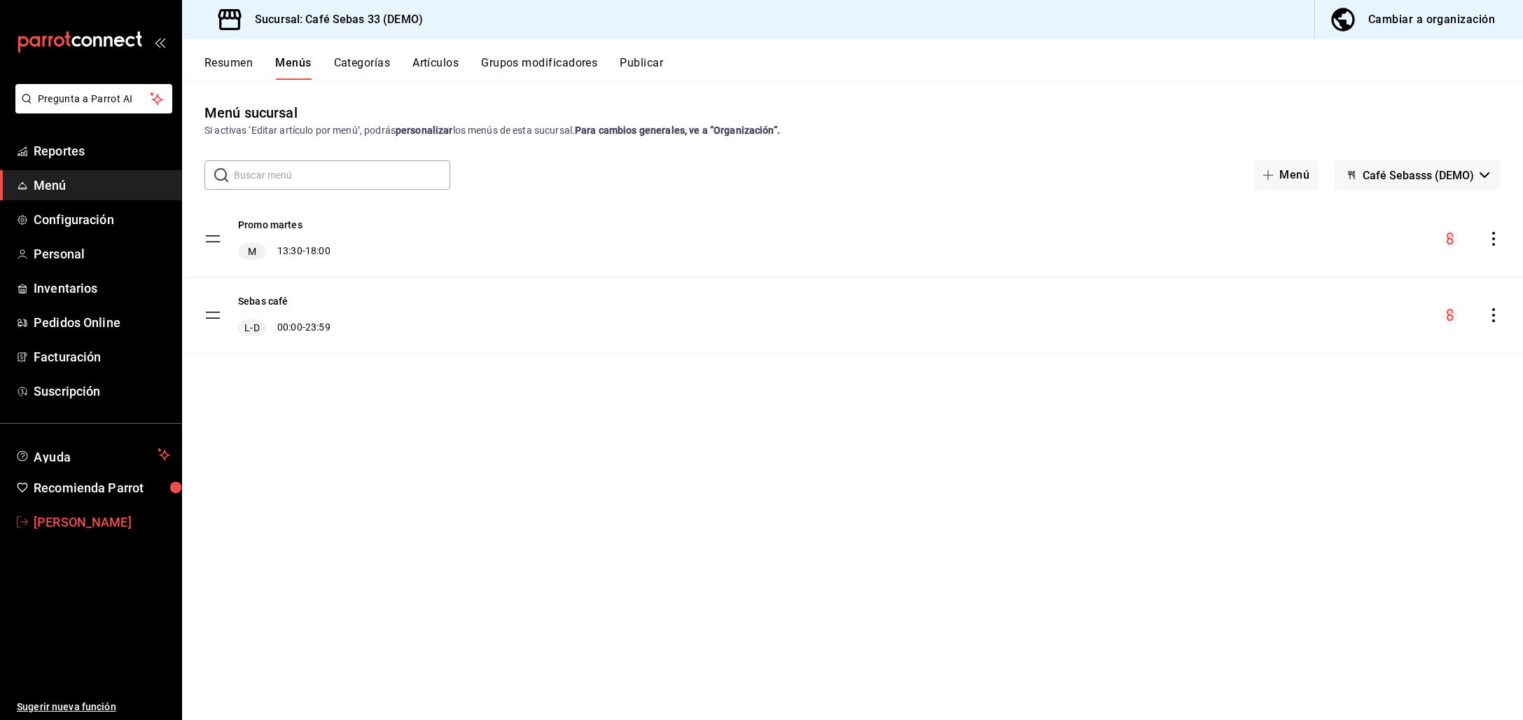
click at [105, 521] on span "Sebastian Rodriguez" at bounding box center [102, 522] width 137 height 19
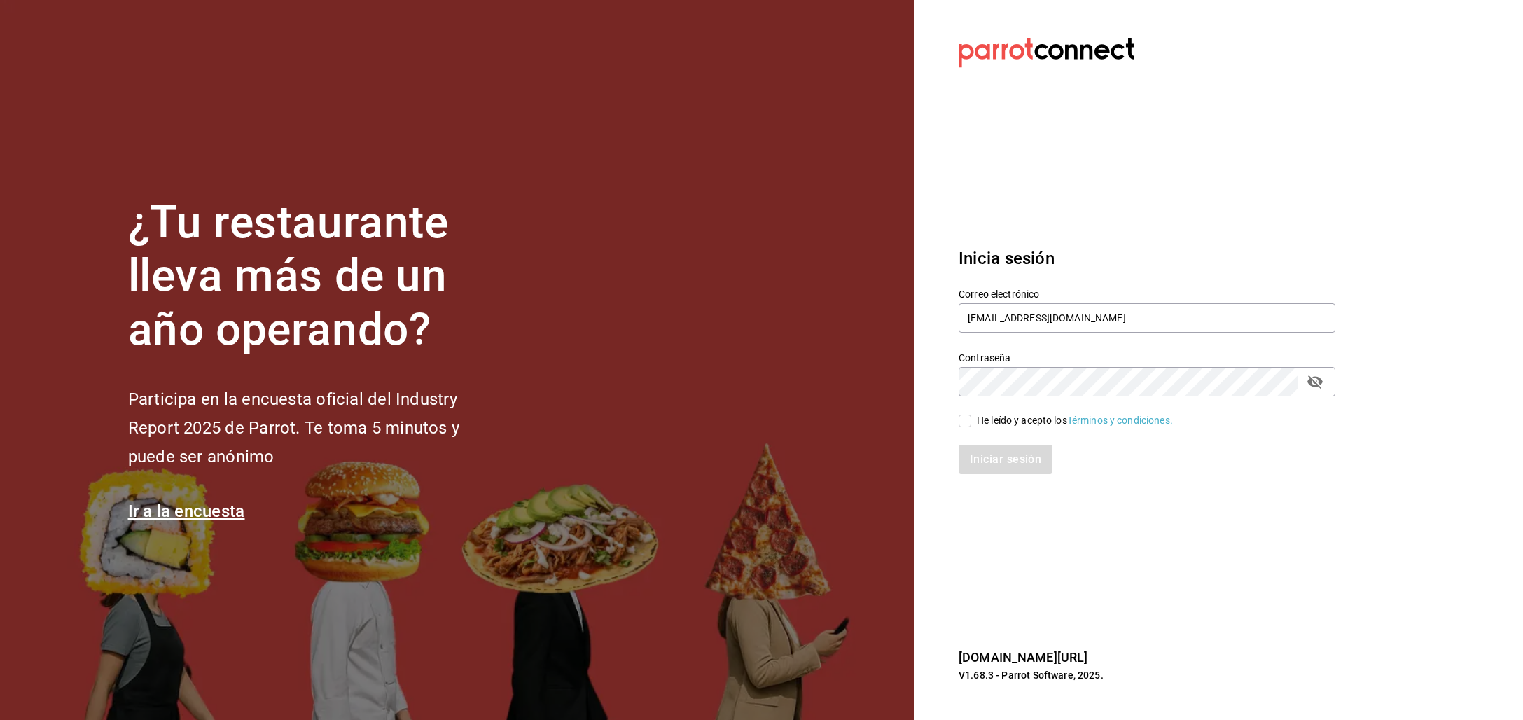
click at [968, 417] on input "He leído y acepto los Términos y condiciones." at bounding box center [965, 421] width 13 height 13
checkbox input "true"
click at [1003, 323] on input "sebas@demo.com" at bounding box center [1147, 317] width 377 height 29
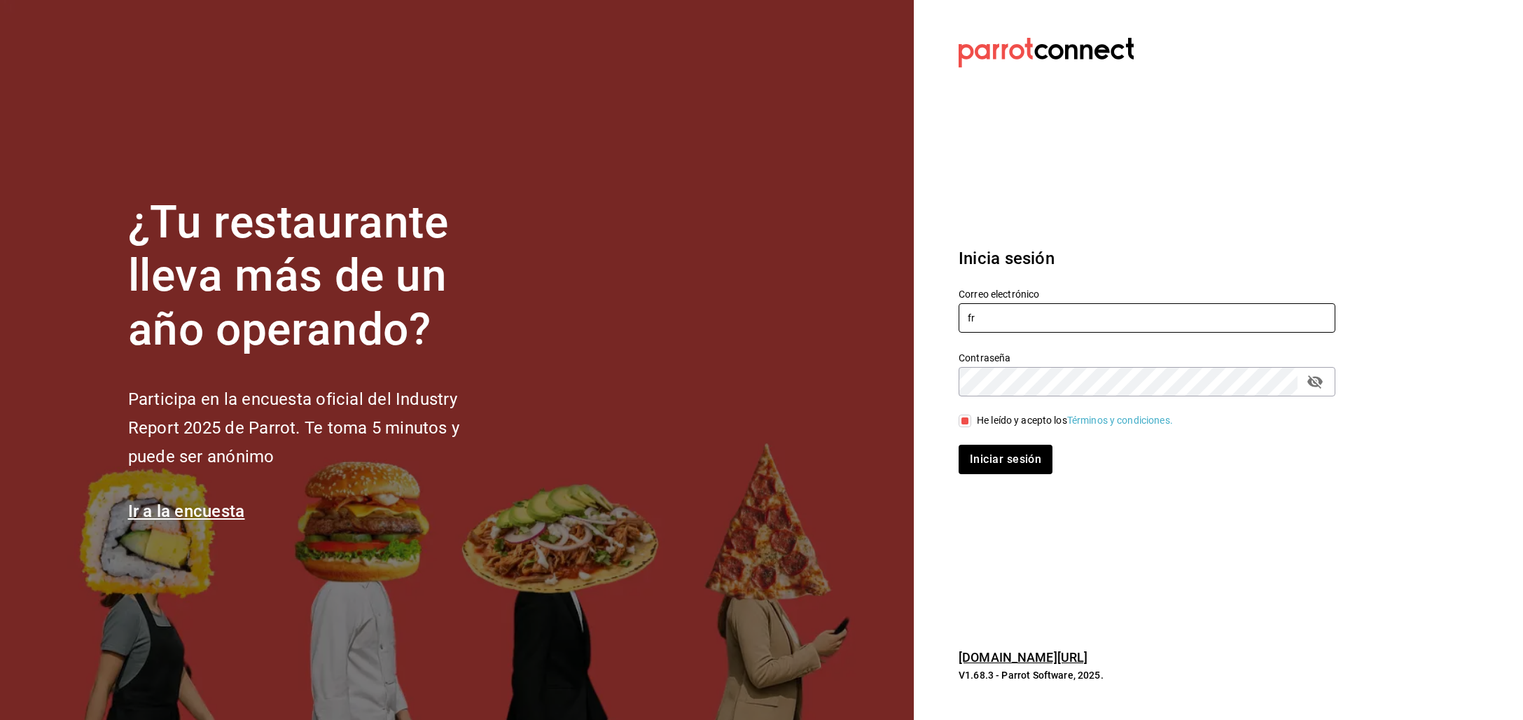
type input "f"
type input "@"
type input "multiuser@humanitree.com"
click at [1000, 452] on button "Iniciar sesión" at bounding box center [1006, 459] width 95 height 29
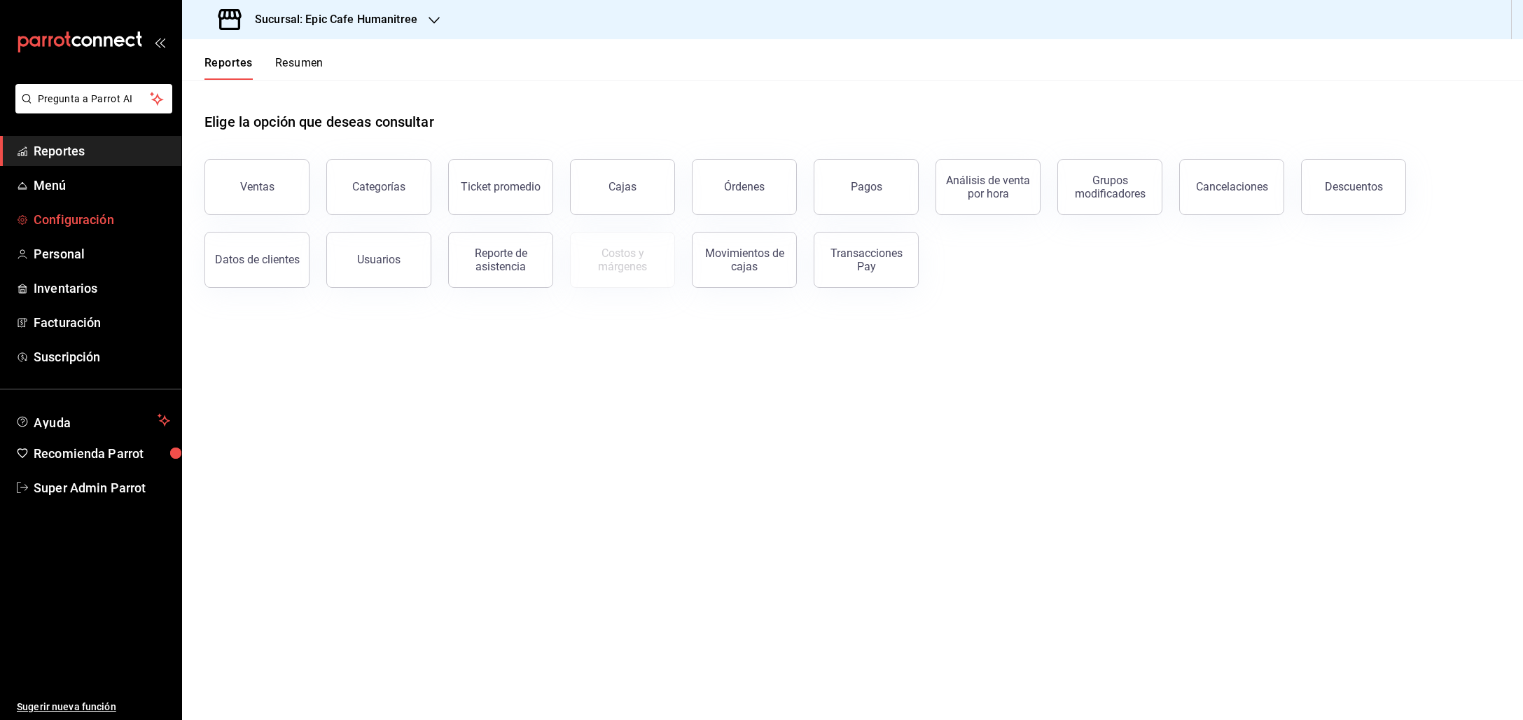
click at [67, 224] on span "Configuración" at bounding box center [102, 219] width 137 height 19
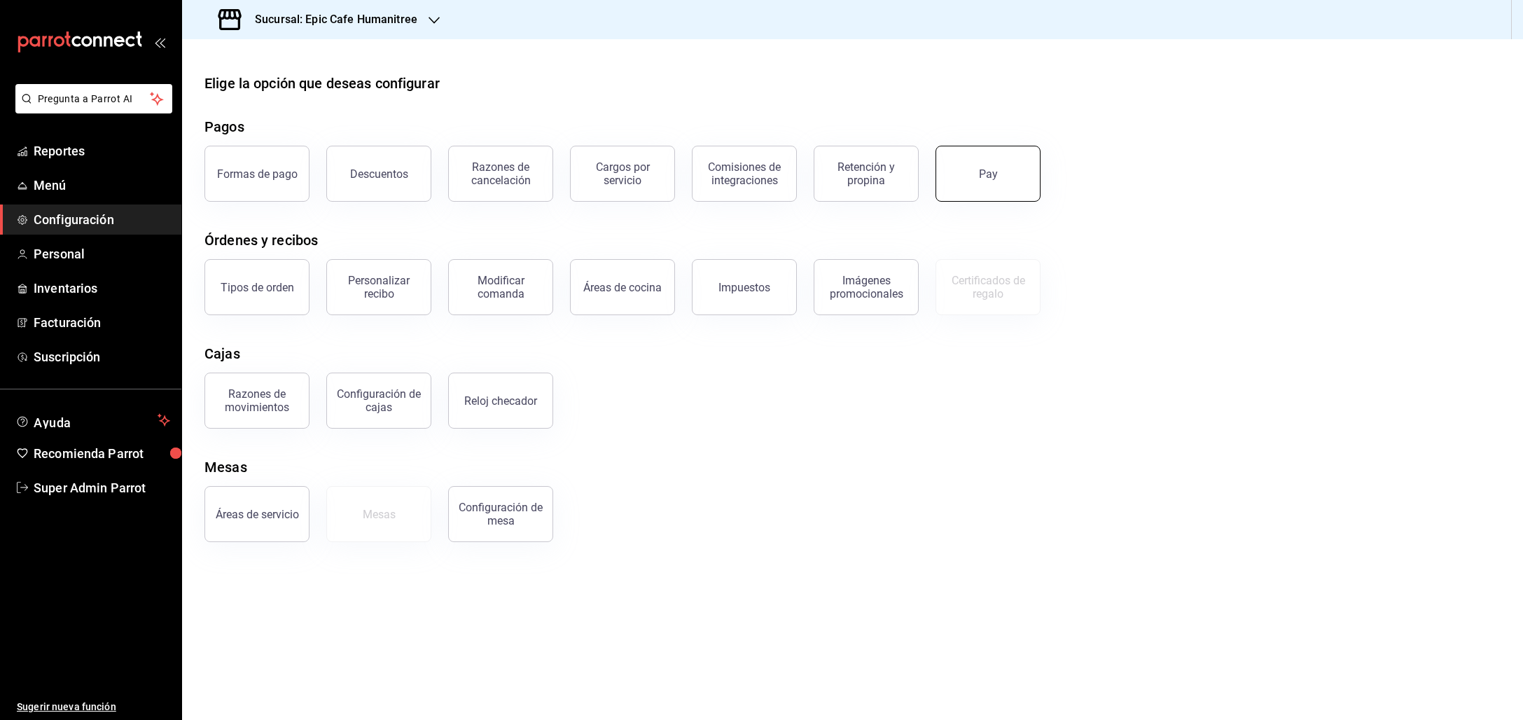
click at [1014, 165] on button "Pay" at bounding box center [987, 174] width 105 height 56
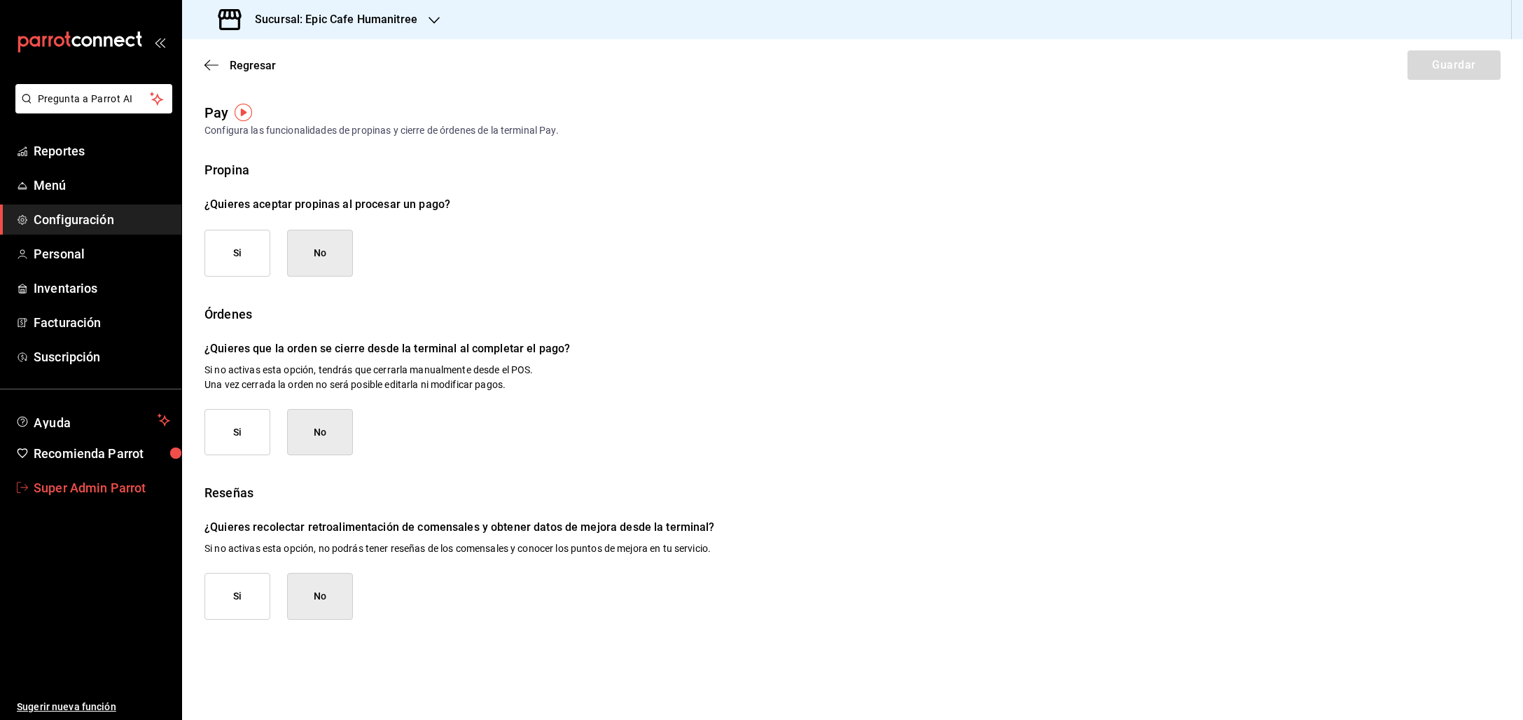
click at [80, 487] on span "Super Admin Parrot" at bounding box center [102, 487] width 137 height 19
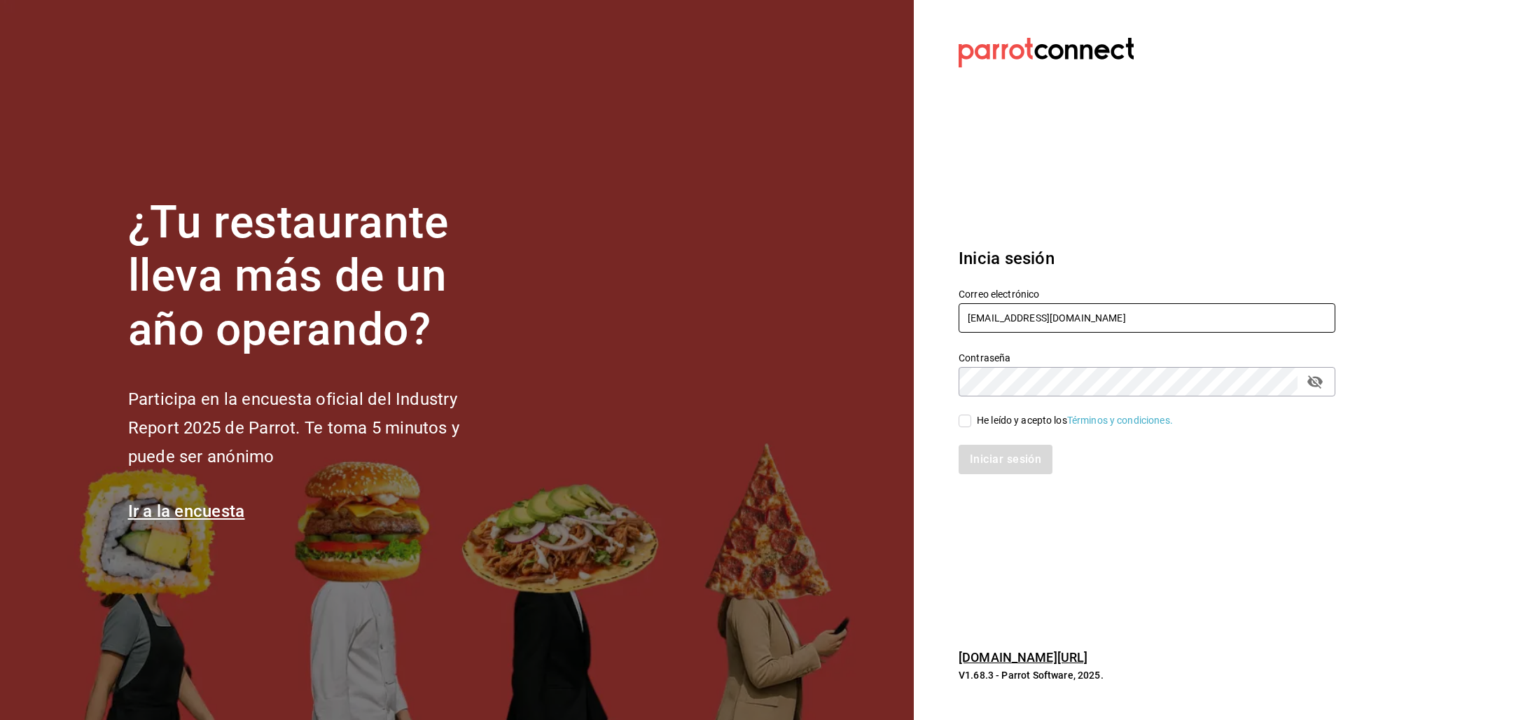
click at [980, 305] on input "[EMAIL_ADDRESS][DOMAIN_NAME]" at bounding box center [1147, 317] width 377 height 29
click at [981, 305] on input "[EMAIL_ADDRESS][DOMAIN_NAME]" at bounding box center [1147, 317] width 377 height 29
click at [982, 306] on input "[EMAIL_ADDRESS][DOMAIN_NAME]" at bounding box center [1147, 317] width 377 height 29
click at [983, 306] on input "[EMAIL_ADDRESS][DOMAIN_NAME]" at bounding box center [1147, 317] width 377 height 29
click at [981, 335] on div "Contraseña Contraseña" at bounding box center [1139, 366] width 394 height 62
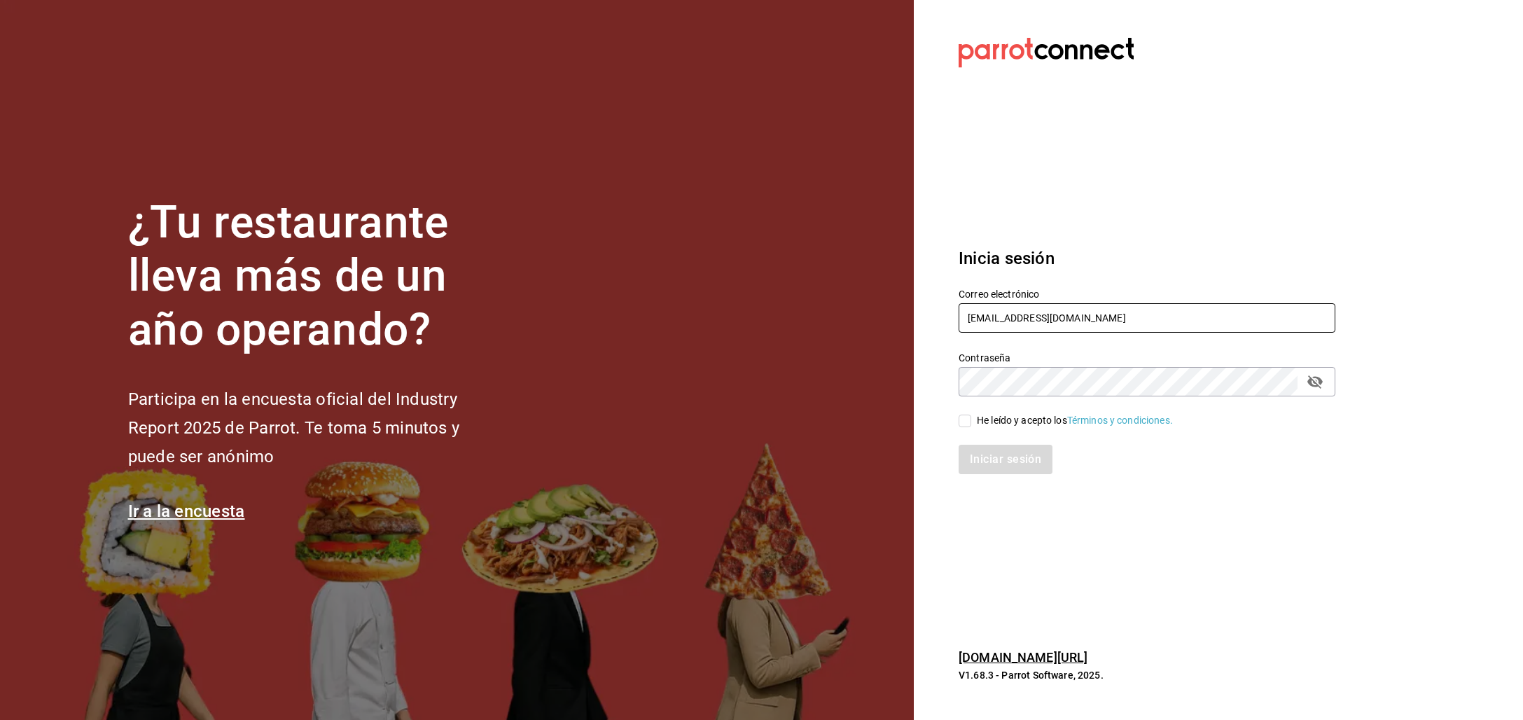
click at [983, 328] on input "multiuser@humanitree.com" at bounding box center [1147, 317] width 377 height 29
click at [982, 328] on input "multiuser@humanitree.com" at bounding box center [1147, 317] width 377 height 29
click at [982, 323] on input "multiuser@humanitree.com" at bounding box center [1147, 317] width 377 height 29
click at [982, 322] on input "multiuser@humanitree.com" at bounding box center [1147, 317] width 377 height 29
click at [984, 322] on input "multiuser@humanitree.com" at bounding box center [1147, 317] width 377 height 29
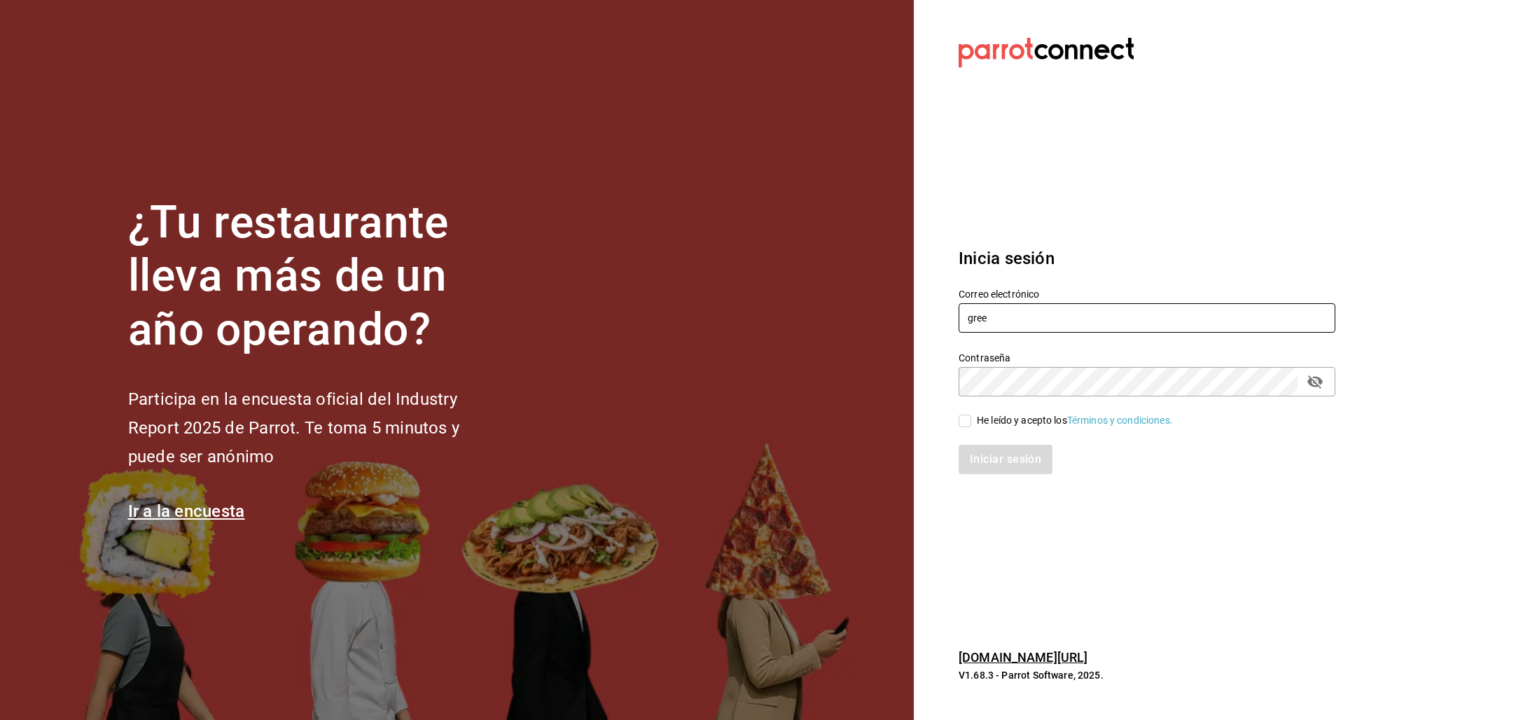
type input "[PERSON_NAME][EMAIL_ADDRESS][DOMAIN_NAME]"
click at [1006, 422] on div "He leído y acepto los Términos y condiciones." at bounding box center [1075, 420] width 196 height 15
click at [971, 422] on input "He leído y acepto los Términos y condiciones." at bounding box center [965, 421] width 13 height 13
checkbox input "true"
click at [1003, 464] on button "Iniciar sesión" at bounding box center [1006, 459] width 95 height 29
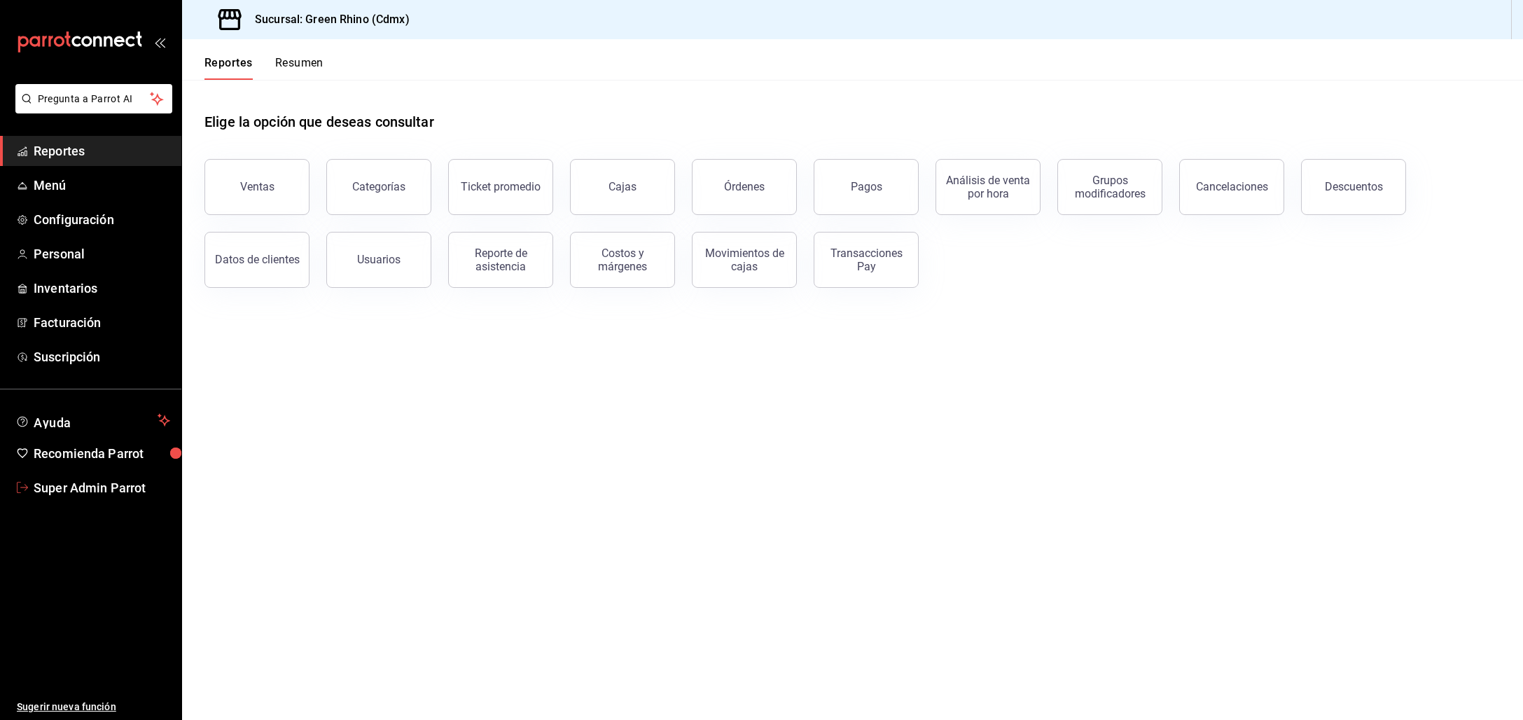
drag, startPoint x: 113, startPoint y: 484, endPoint x: 121, endPoint y: 482, distance: 8.5
click at [113, 484] on span "Super Admin Parrot" at bounding box center [102, 487] width 137 height 19
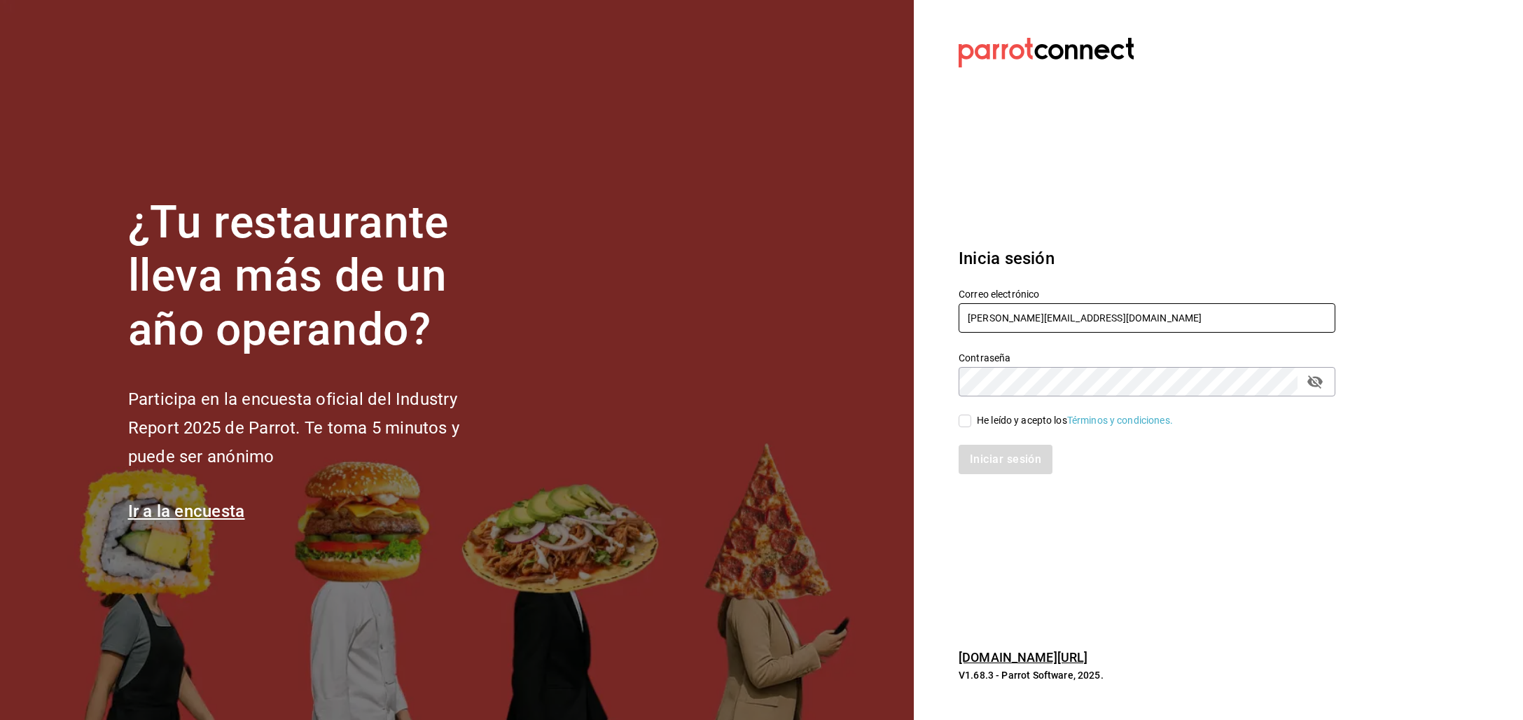
click at [984, 321] on input "[PERSON_NAME][EMAIL_ADDRESS][DOMAIN_NAME]" at bounding box center [1147, 317] width 377 height 29
click at [1008, 309] on input "[PERSON_NAME][EMAIL_ADDRESS][DOMAIN_NAME]" at bounding box center [1147, 317] width 377 height 29
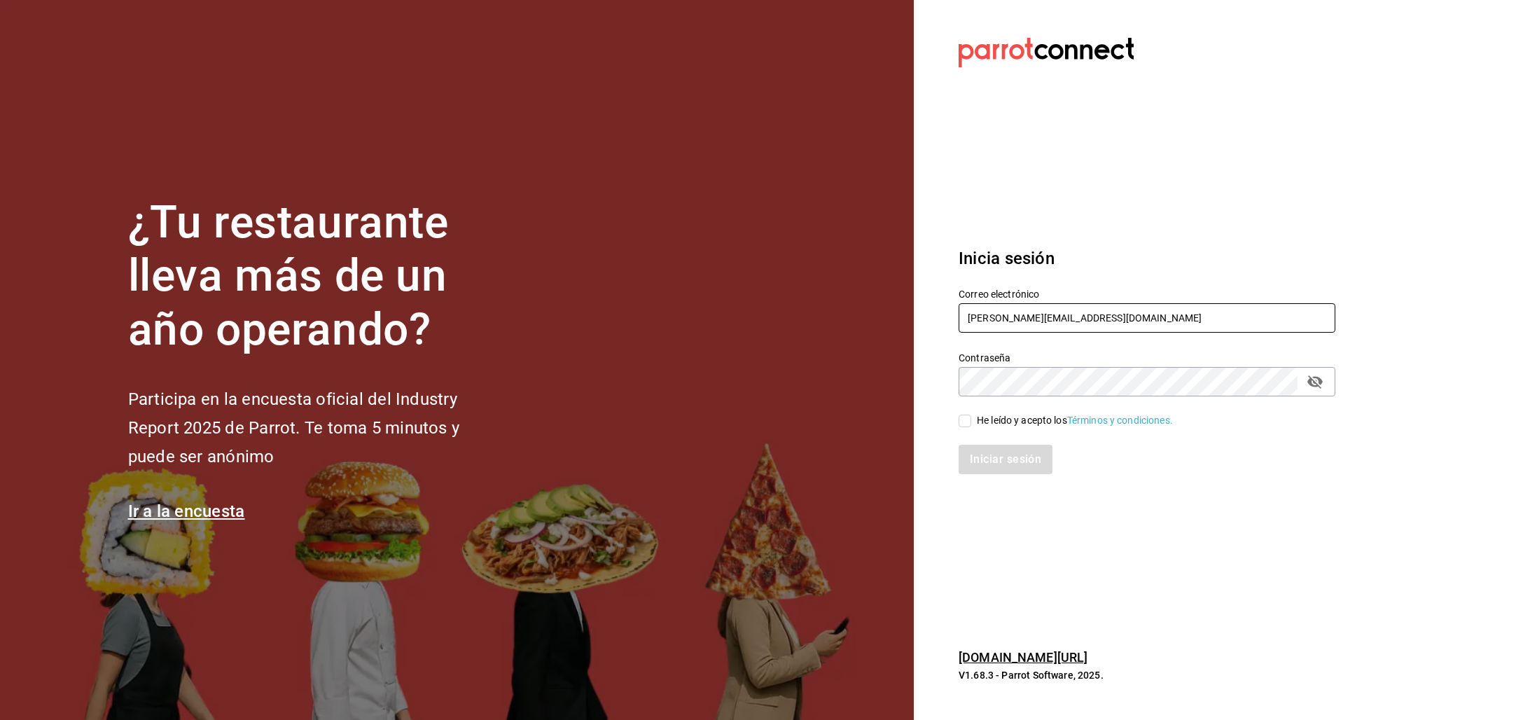
click at [1008, 309] on input "[PERSON_NAME][EMAIL_ADDRESS][DOMAIN_NAME]" at bounding box center [1147, 317] width 377 height 29
click at [1003, 317] on input "[PERSON_NAME][EMAIL_ADDRESS][DOMAIN_NAME]" at bounding box center [1147, 317] width 377 height 29
click at [1003, 317] on input "green@rino.com" at bounding box center [1147, 317] width 377 height 29
type input "[EMAIL_ADDRESS][DOMAIN_NAME]"
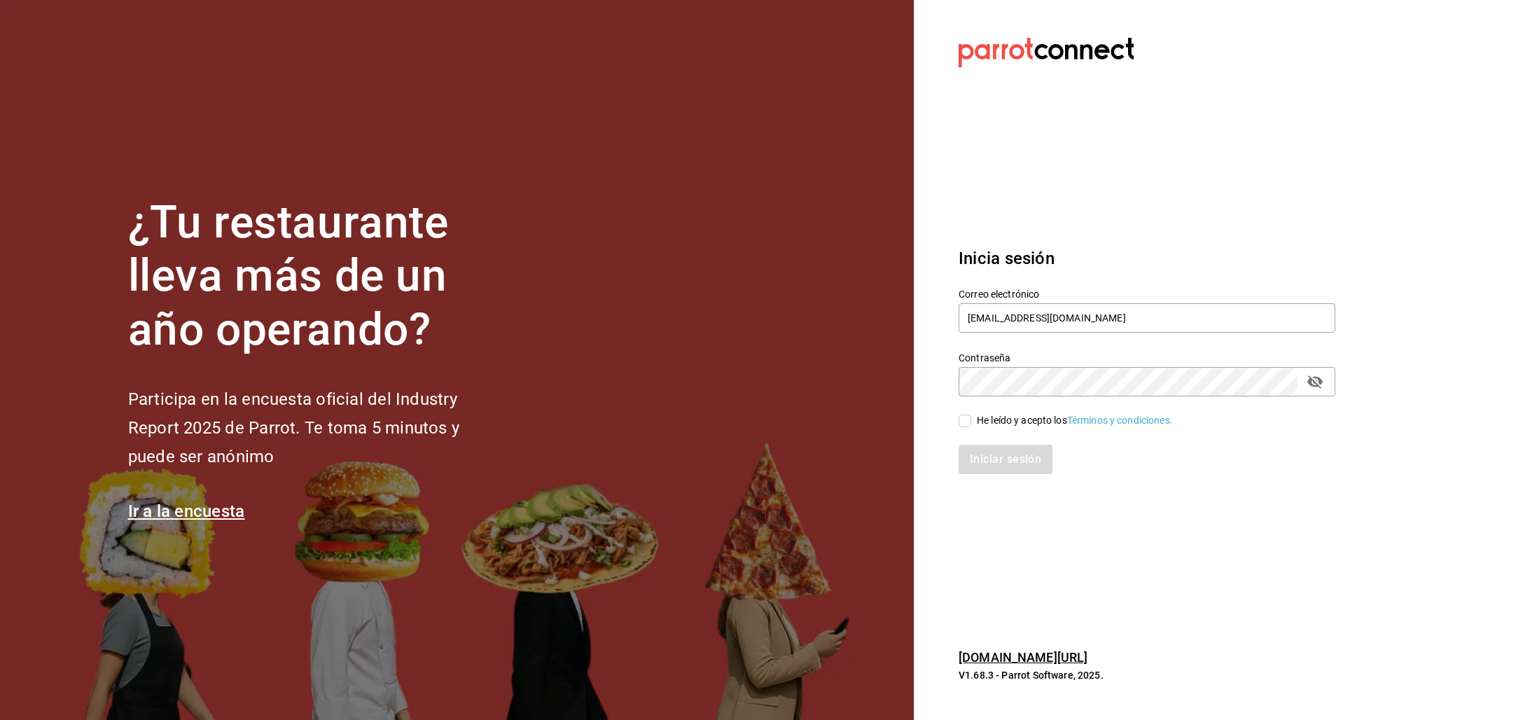
click at [996, 426] on div "He leído y acepto los Términos y condiciones." at bounding box center [1075, 420] width 196 height 15
click at [971, 426] on input "He leído y acepto los Términos y condiciones." at bounding box center [965, 421] width 13 height 13
checkbox input "true"
click at [994, 457] on button "Iniciar sesión" at bounding box center [1006, 459] width 95 height 29
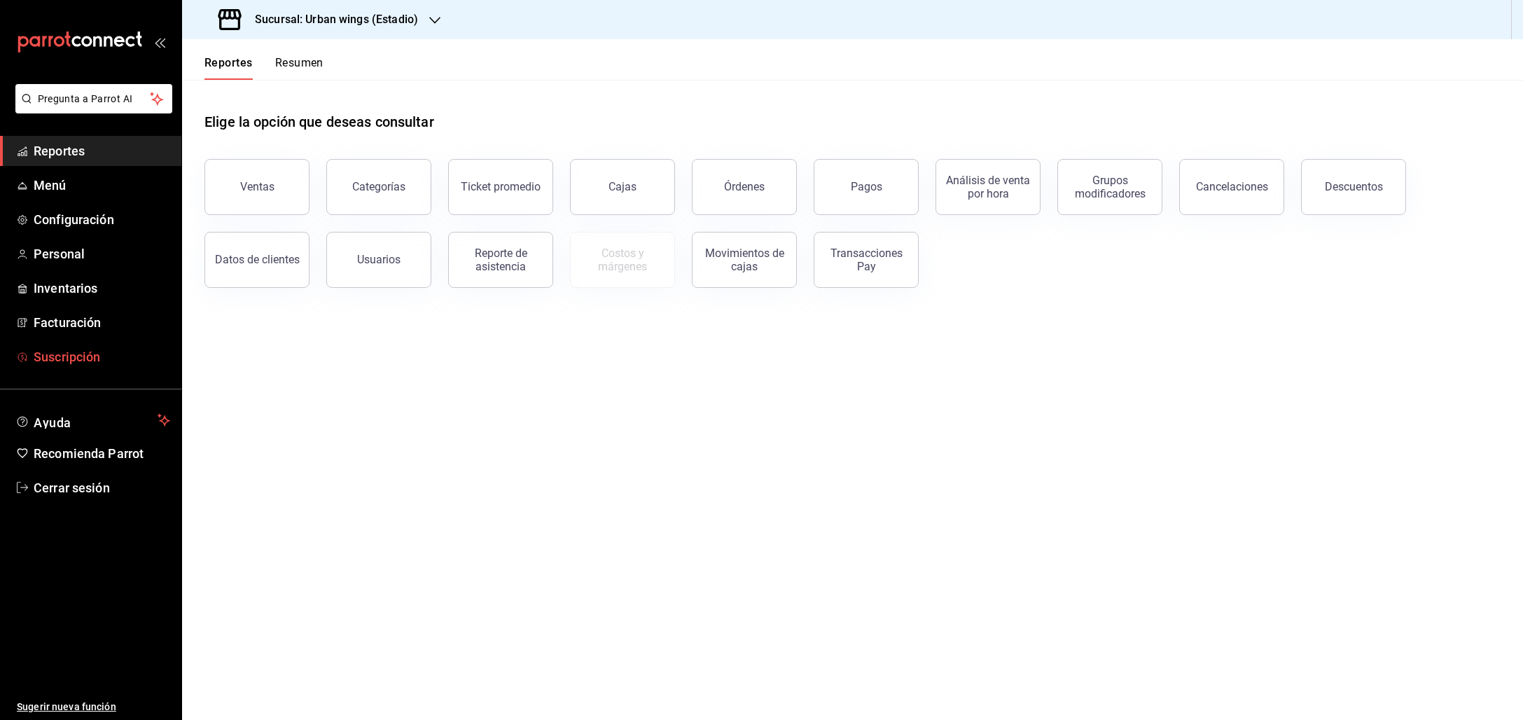
click at [95, 361] on span "Suscripción" at bounding box center [102, 356] width 137 height 19
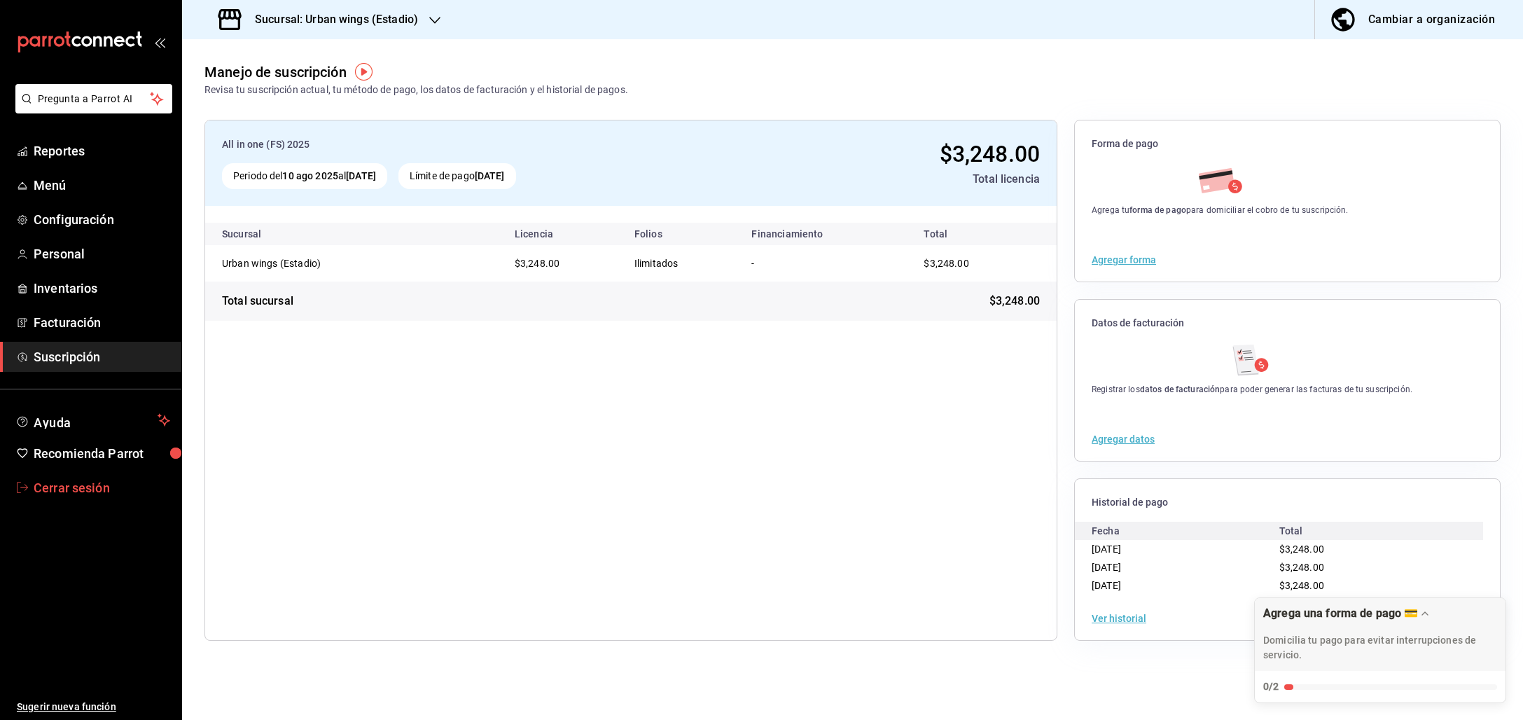
click at [78, 490] on span "Cerrar sesión" at bounding box center [102, 487] width 137 height 19
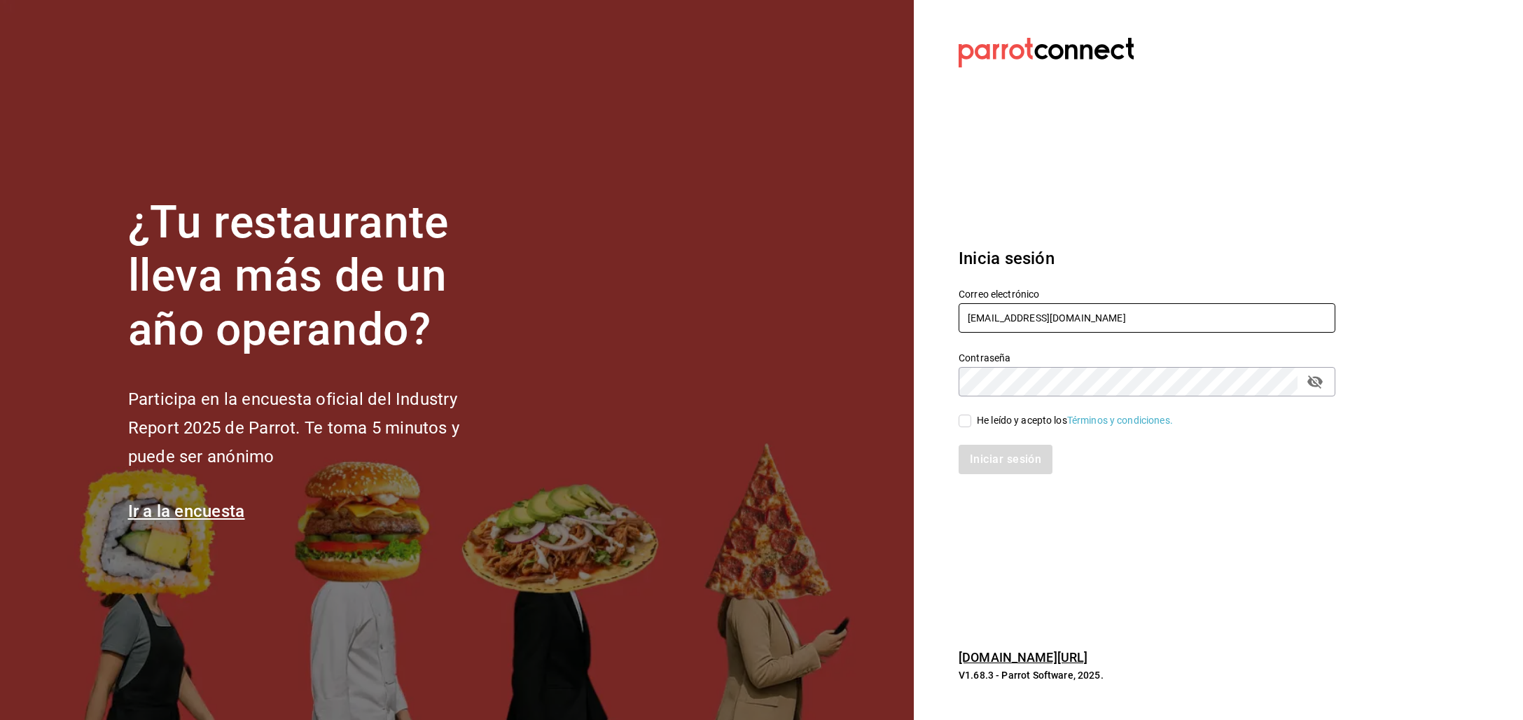
click at [982, 328] on input "[EMAIL_ADDRESS][DOMAIN_NAME]" at bounding box center [1147, 317] width 377 height 29
click at [982, 327] on input "[EMAIL_ADDRESS][DOMAIN_NAME]" at bounding box center [1147, 317] width 377 height 29
drag, startPoint x: 1027, startPoint y: 312, endPoint x: 1113, endPoint y: 314, distance: 86.2
click at [1111, 315] on input "multiuser@urbanwings.com" at bounding box center [1147, 317] width 377 height 29
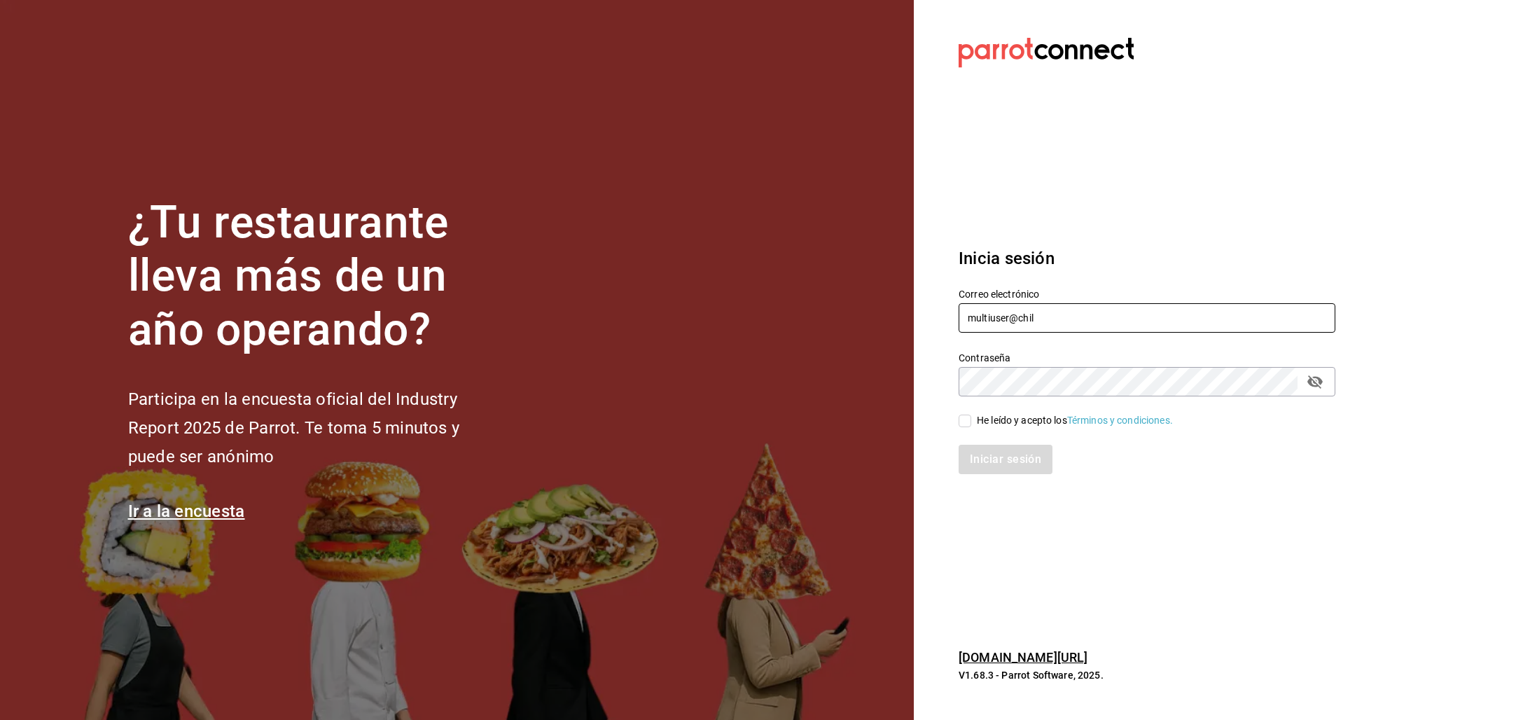
type input "[EMAIL_ADDRESS][DOMAIN_NAME]"
click at [1012, 417] on div "He leído y acepto los Términos y condiciones." at bounding box center [1075, 420] width 196 height 15
click at [971, 417] on input "He leído y acepto los Términos y condiciones." at bounding box center [965, 421] width 13 height 13
checkbox input "true"
click at [1010, 468] on button "Iniciar sesión" at bounding box center [1006, 459] width 95 height 29
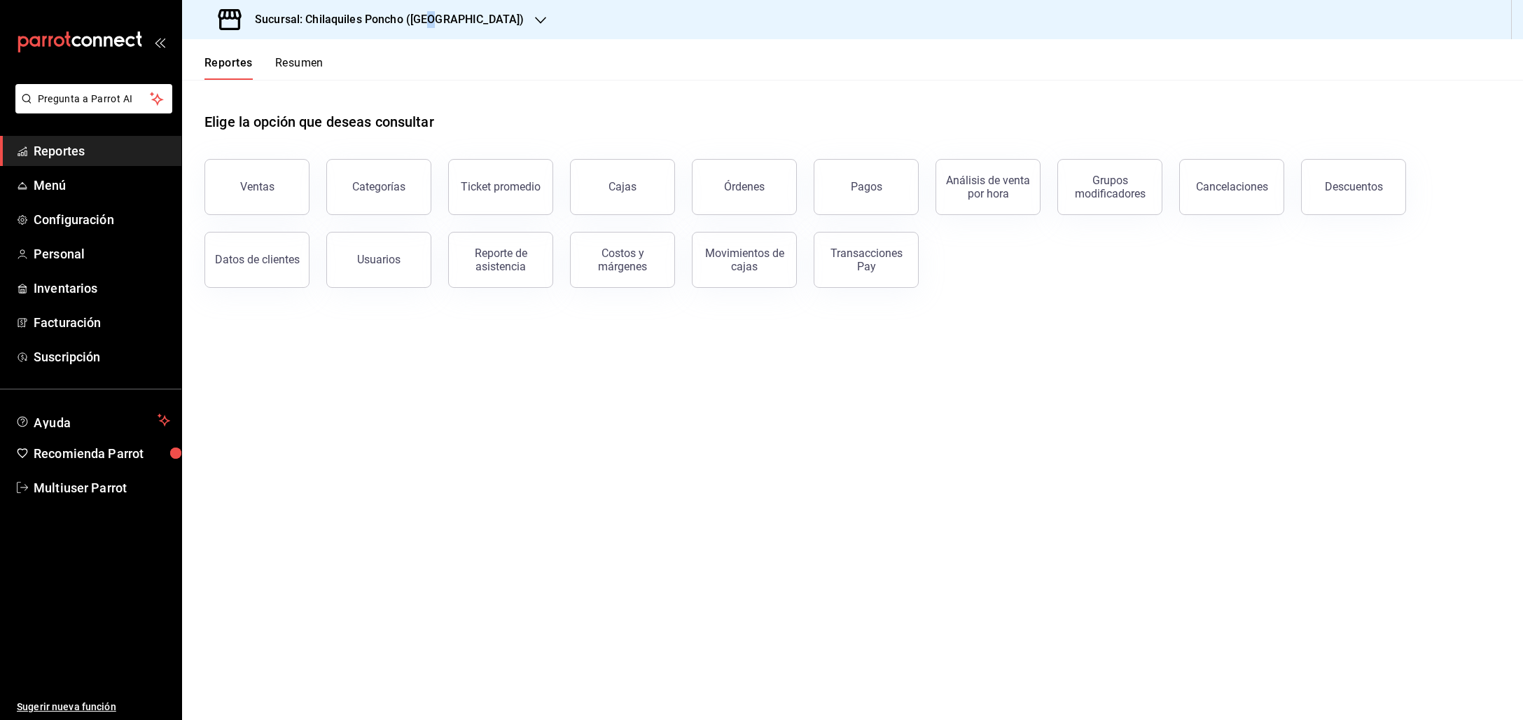
click at [433, 26] on h3 "Sucursal: Chilaquiles Poncho ([GEOGRAPHIC_DATA])" at bounding box center [384, 19] width 280 height 17
click at [279, 80] on div "Chilaquiles Poncho (ZAPOPAN)" at bounding box center [287, 92] width 210 height 32
click at [54, 188] on span "Menú" at bounding box center [102, 185] width 137 height 19
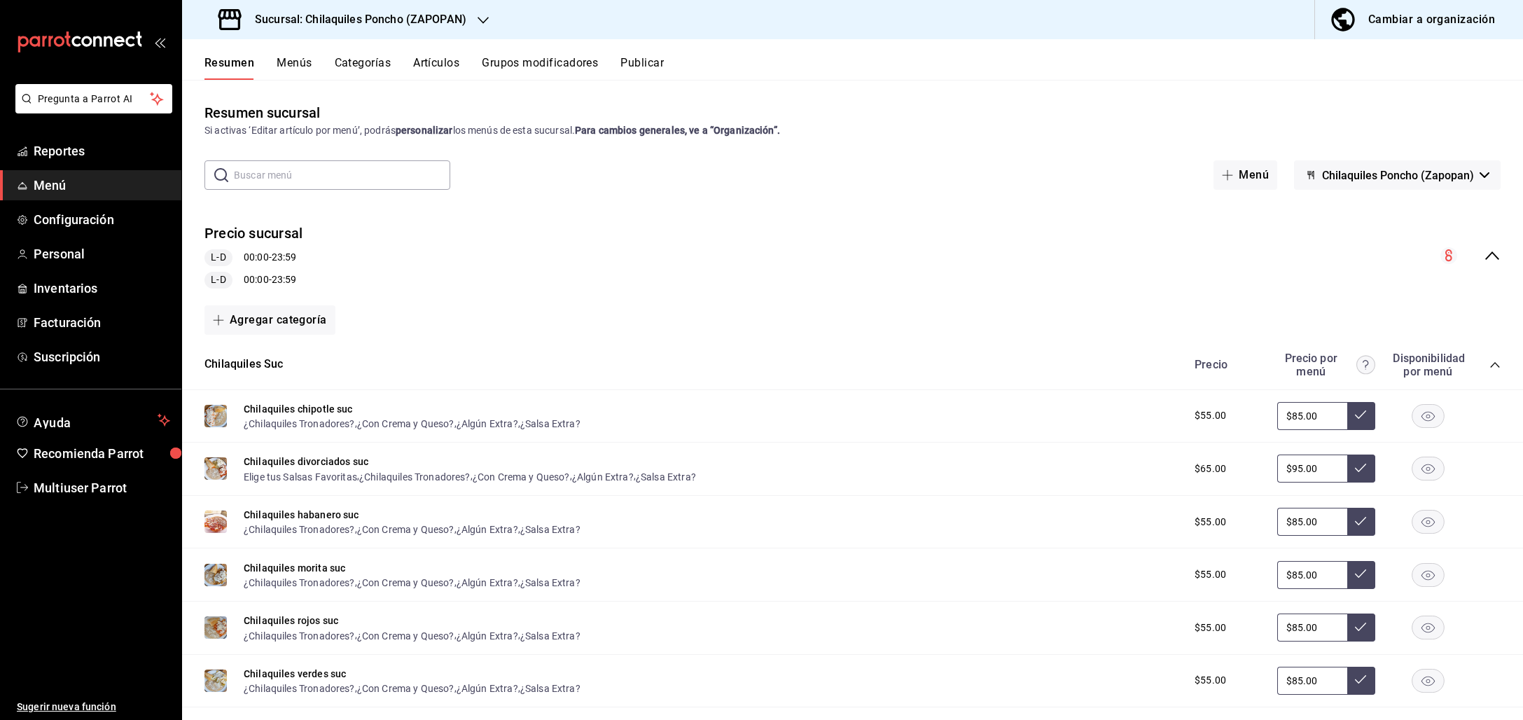
click at [1461, 250] on div "collapse-menu-row" at bounding box center [1470, 255] width 60 height 17
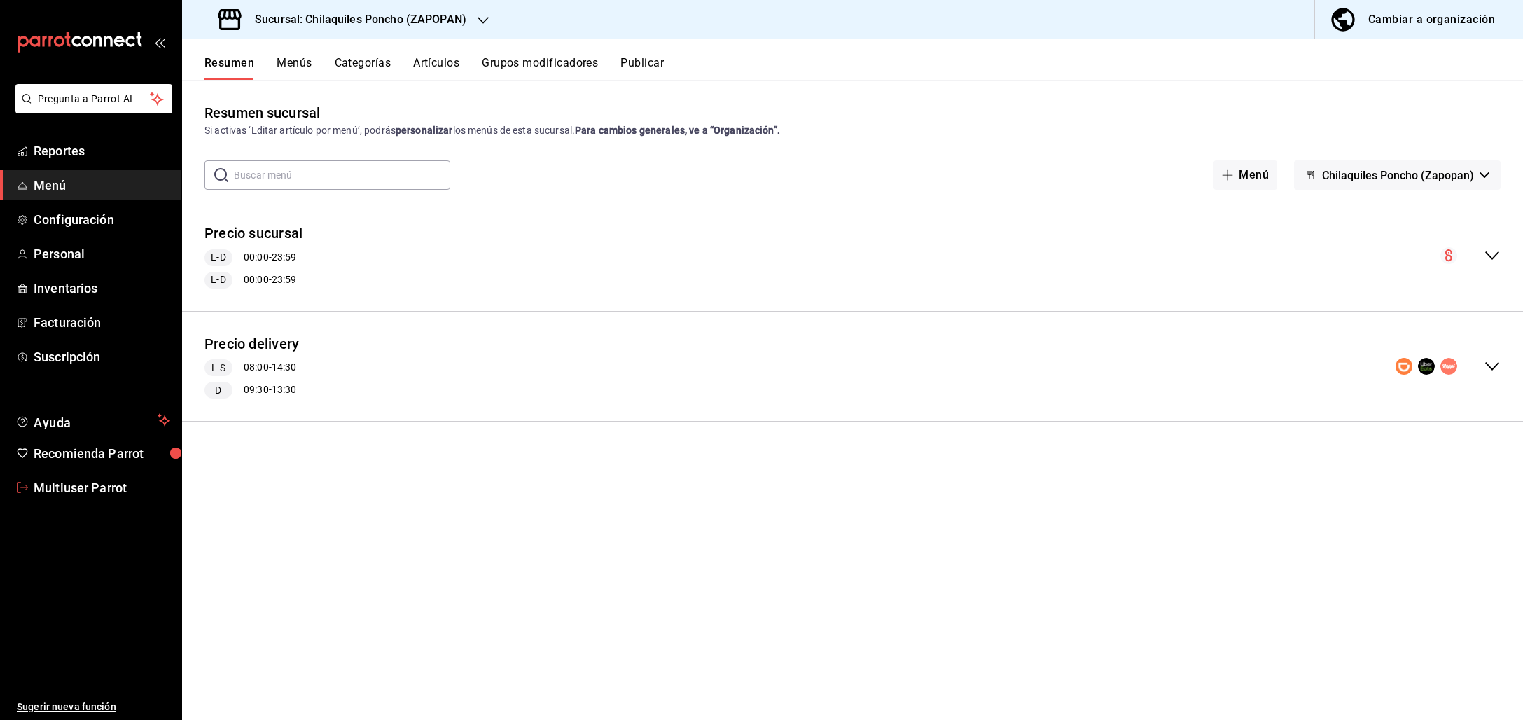
click at [64, 491] on span "Multiuser Parrot" at bounding box center [102, 487] width 137 height 19
